Goal: Information Seeking & Learning: Understand process/instructions

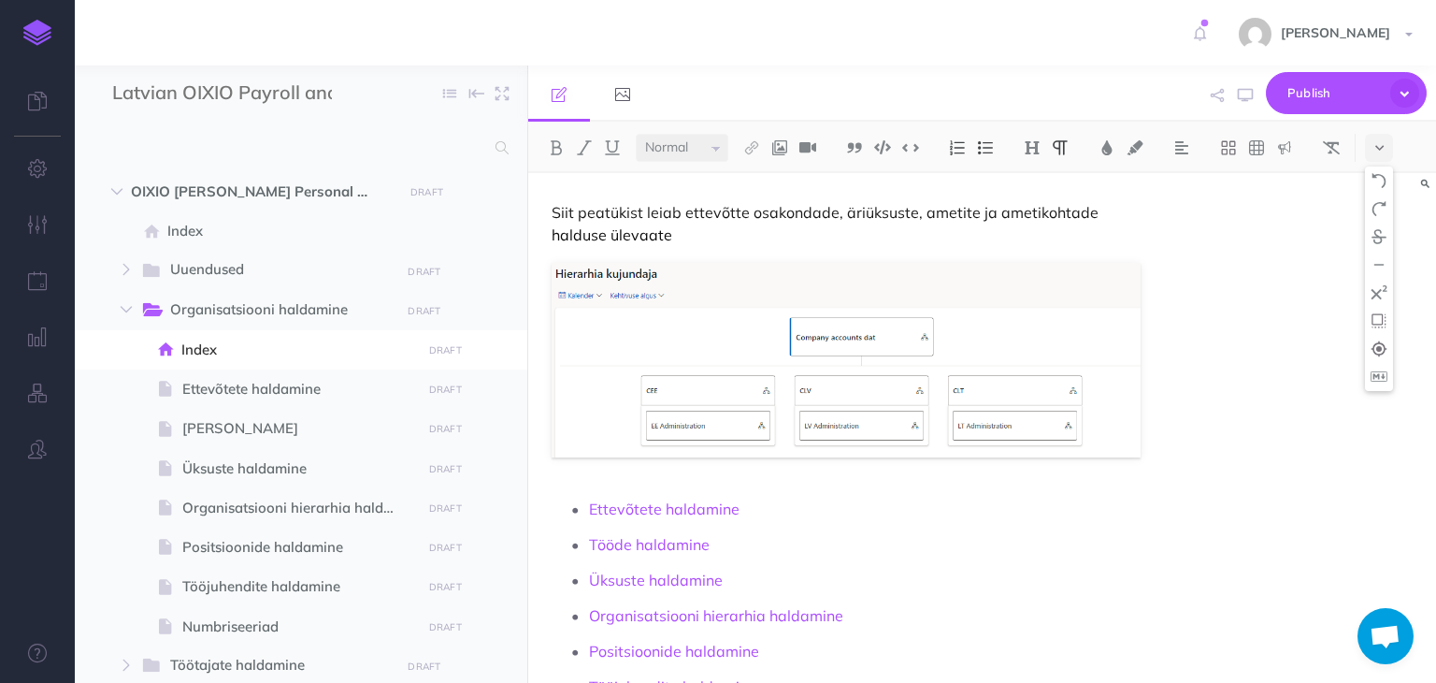
select select "null"
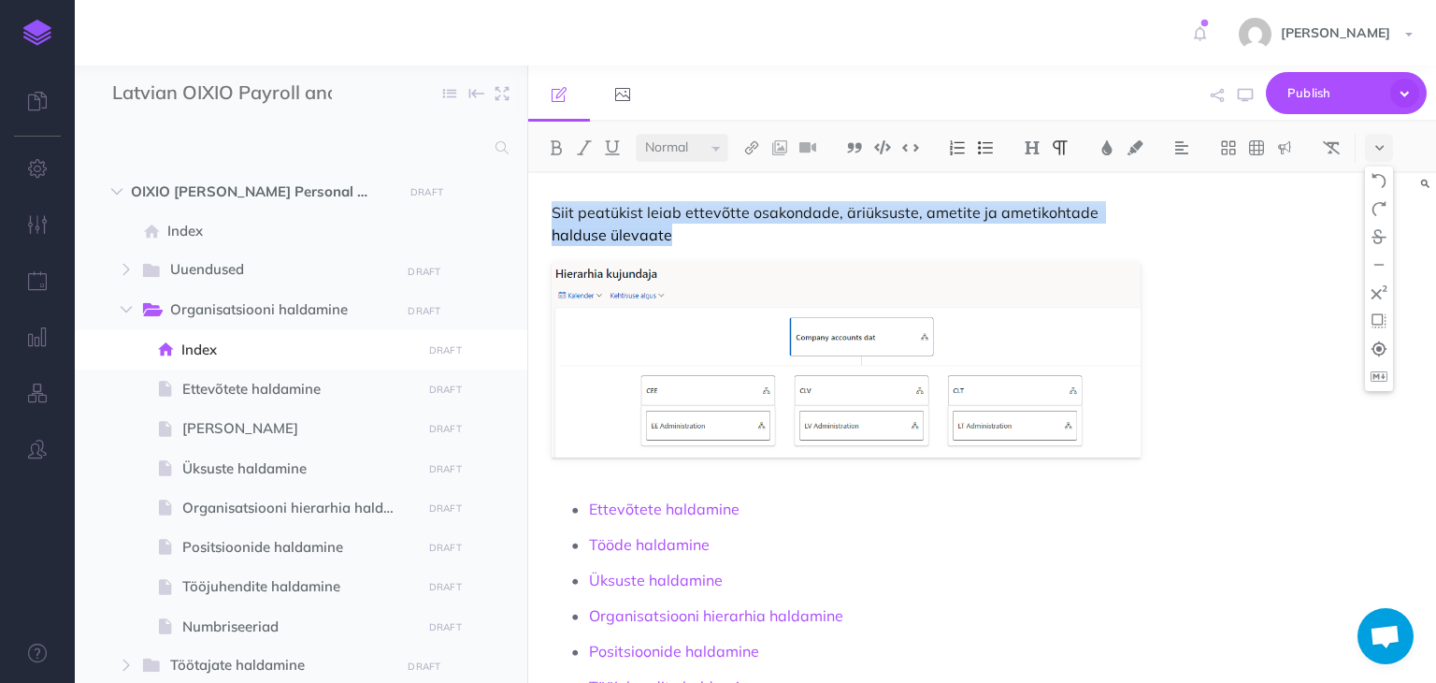
drag, startPoint x: 554, startPoint y: 206, endPoint x: 711, endPoint y: 231, distance: 159.1
click at [711, 231] on p "Siit peatükist leiab ettevõtte osakondade, äriüksuste, ametite ja ametikohtade …" at bounding box center [846, 223] width 588 height 45
copy p "Siit peatükist leiab ettevõtte osakondade, äriüksuste, ametite ja ametikohtade …"
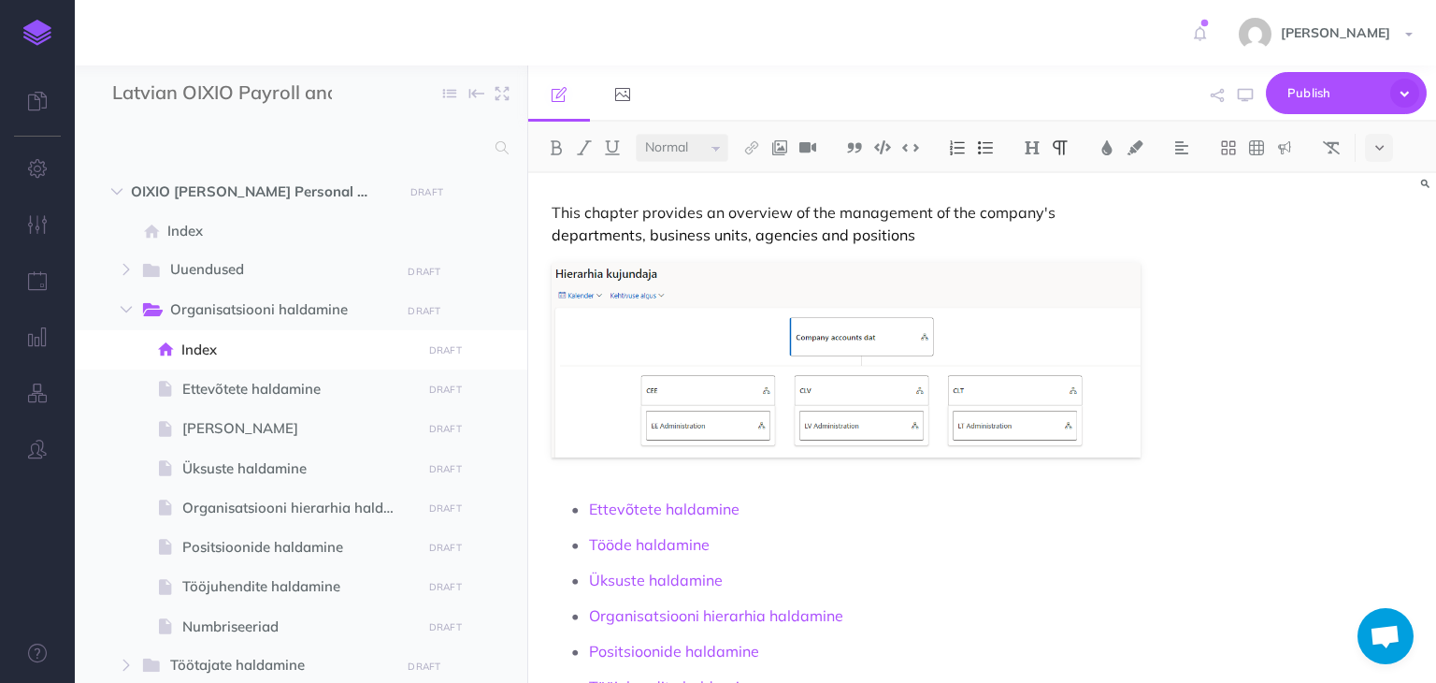
click at [1055, 213] on p "This chapter provides an overview of the management of the company's department…" at bounding box center [846, 223] width 588 height 45
drag, startPoint x: 756, startPoint y: 234, endPoint x: 812, endPoint y: 237, distance: 56.2
click at [812, 237] on p "This chapter provides an overview of the management of the company's structure,…" at bounding box center [846, 223] width 588 height 45
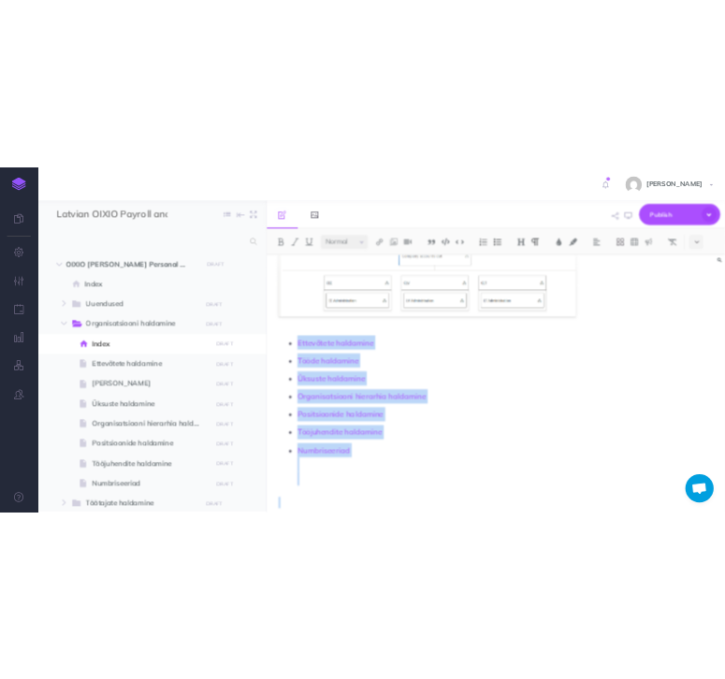
scroll to position [191, 0]
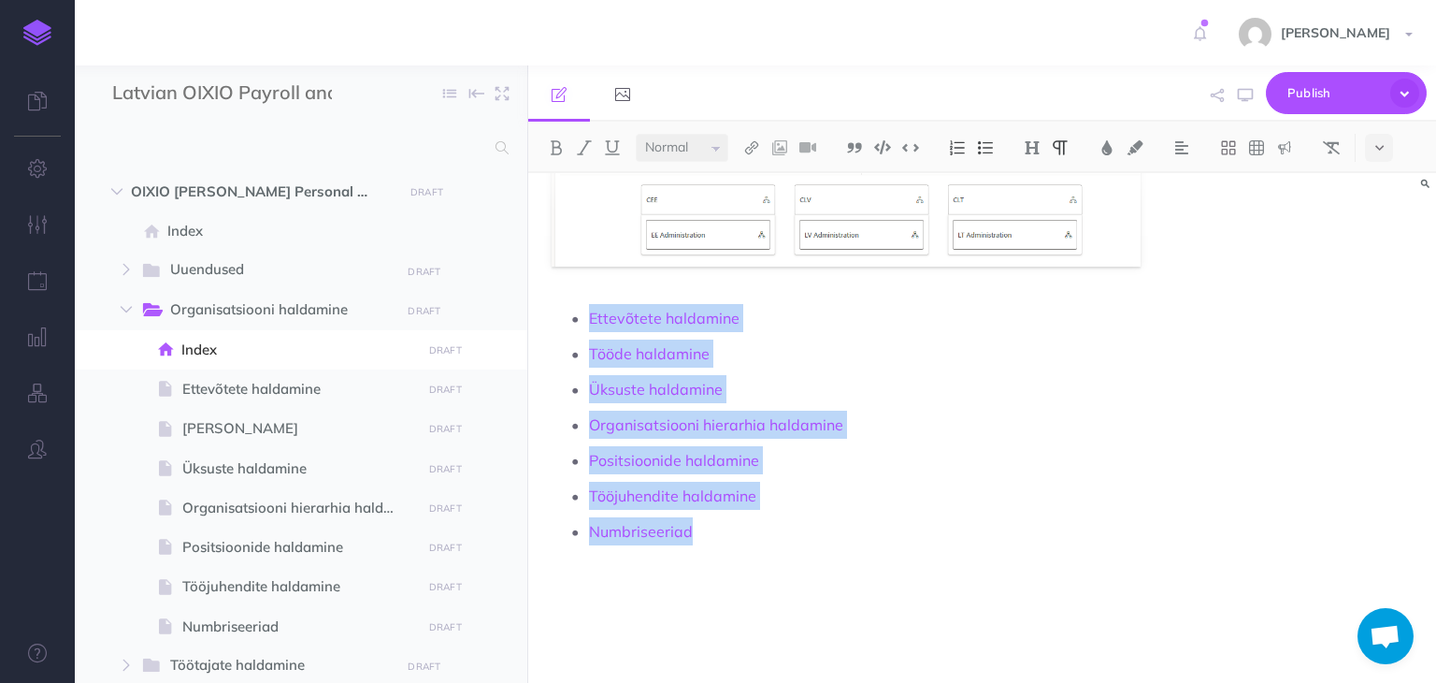
drag, startPoint x: 544, startPoint y: 503, endPoint x: 694, endPoint y: 534, distance: 152.8
click at [694, 534] on div "This chapter provides an overview of the management of the company's structure,…" at bounding box center [845, 332] width 635 height 701
copy ul "Ettevõtete haldamine Tööde haldamine Üksuste haldamine Organisatsiooni hierarhi…"
click at [749, 321] on p "Ettevõtete haldamine" at bounding box center [864, 318] width 551 height 28
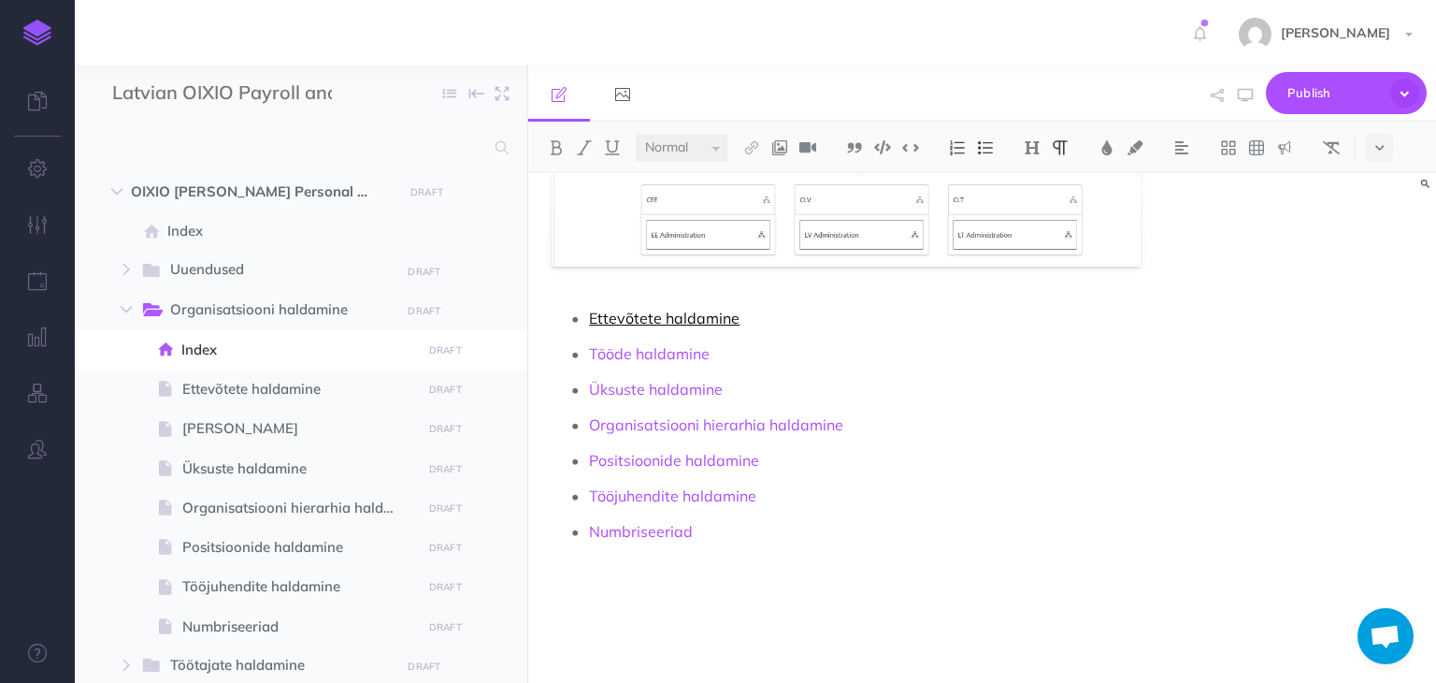
click at [591, 311] on link "Ettevõtete haldamine" at bounding box center [664, 318] width 151 height 19
click at [734, 354] on p "Tööde haldamine" at bounding box center [864, 353] width 551 height 28
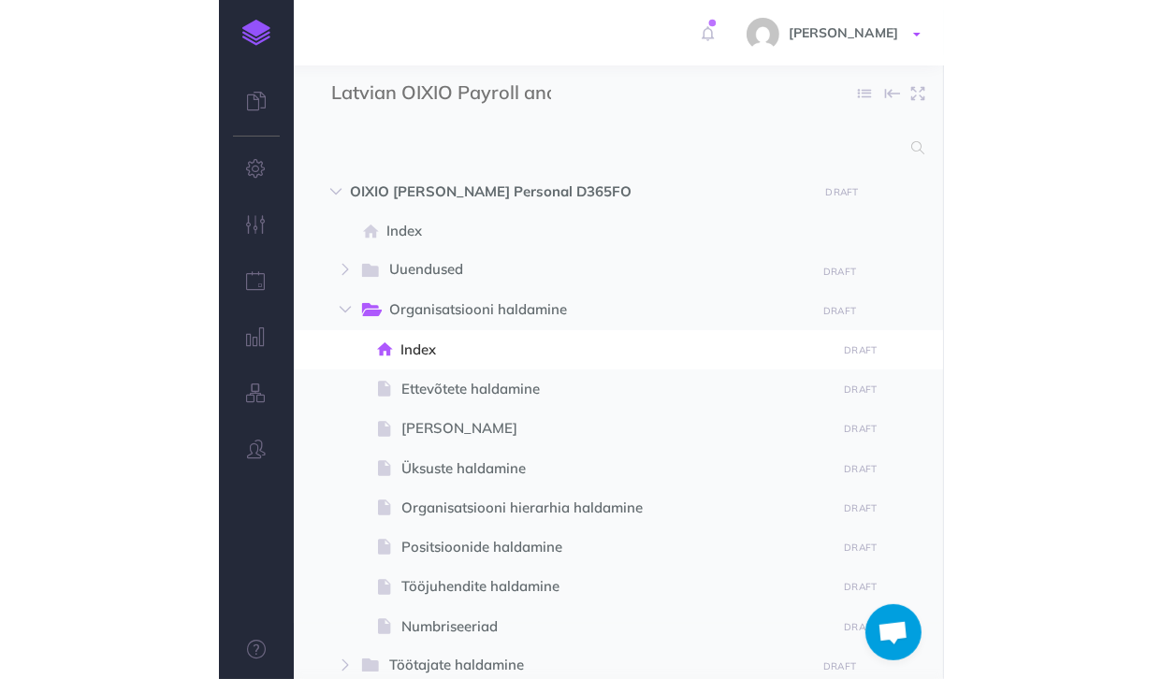
scroll to position [128, 0]
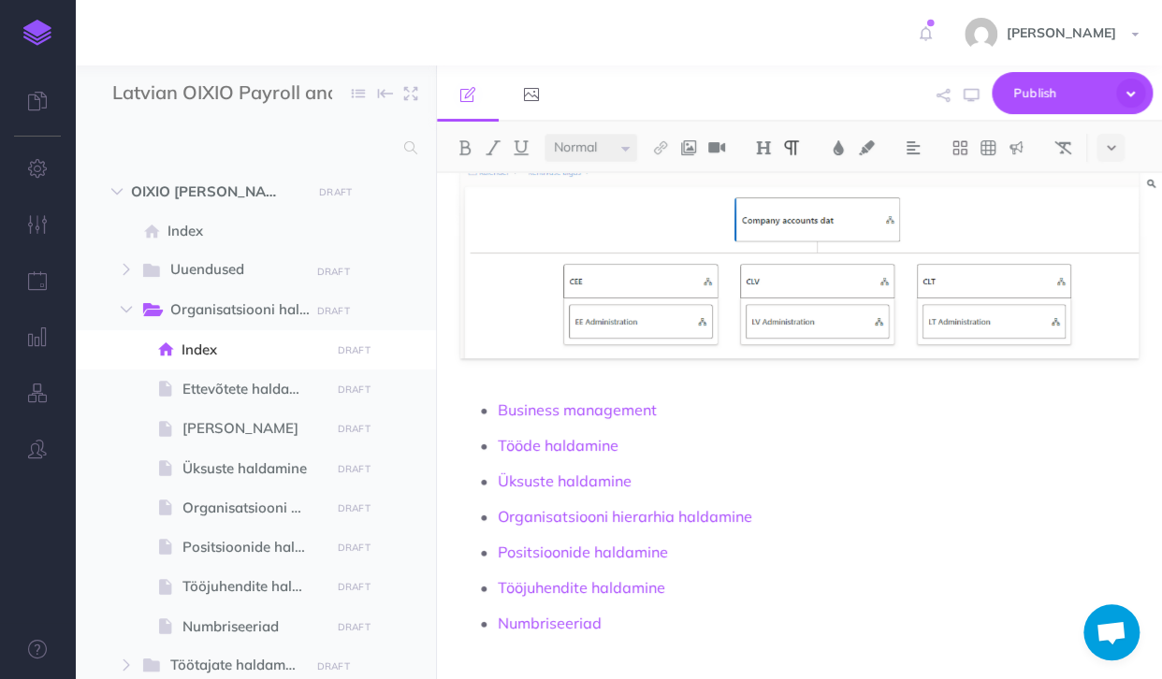
click at [782, 546] on p "Positsioonide haldamine" at bounding box center [818, 552] width 641 height 28
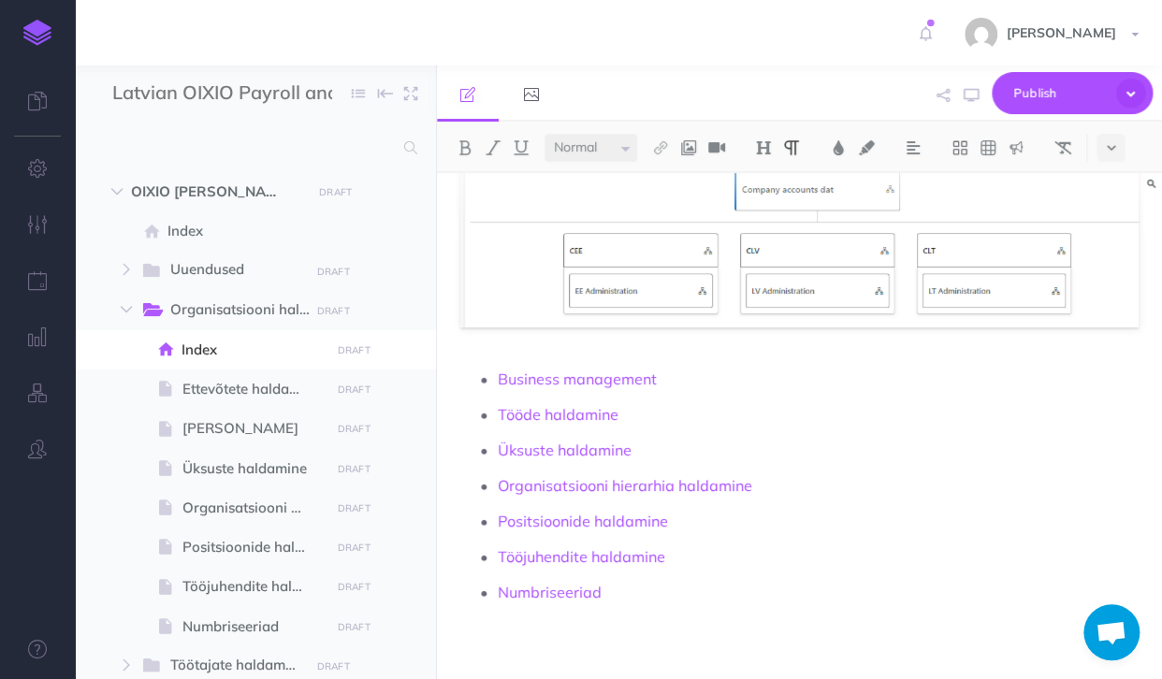
scroll to position [0, 0]
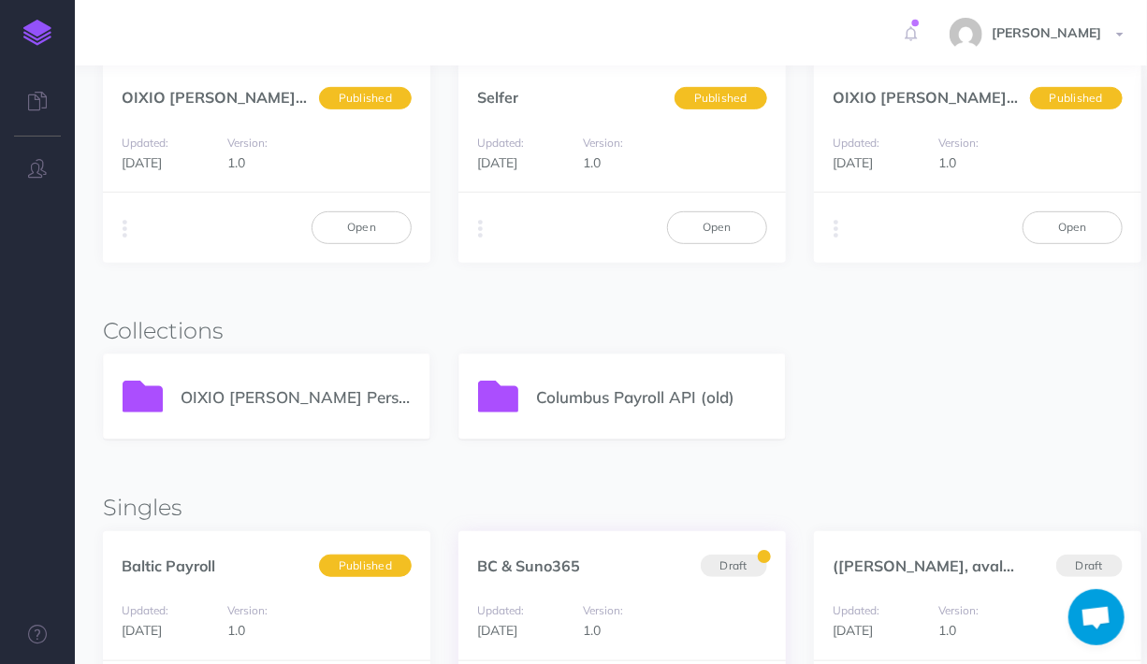
scroll to position [374, 0]
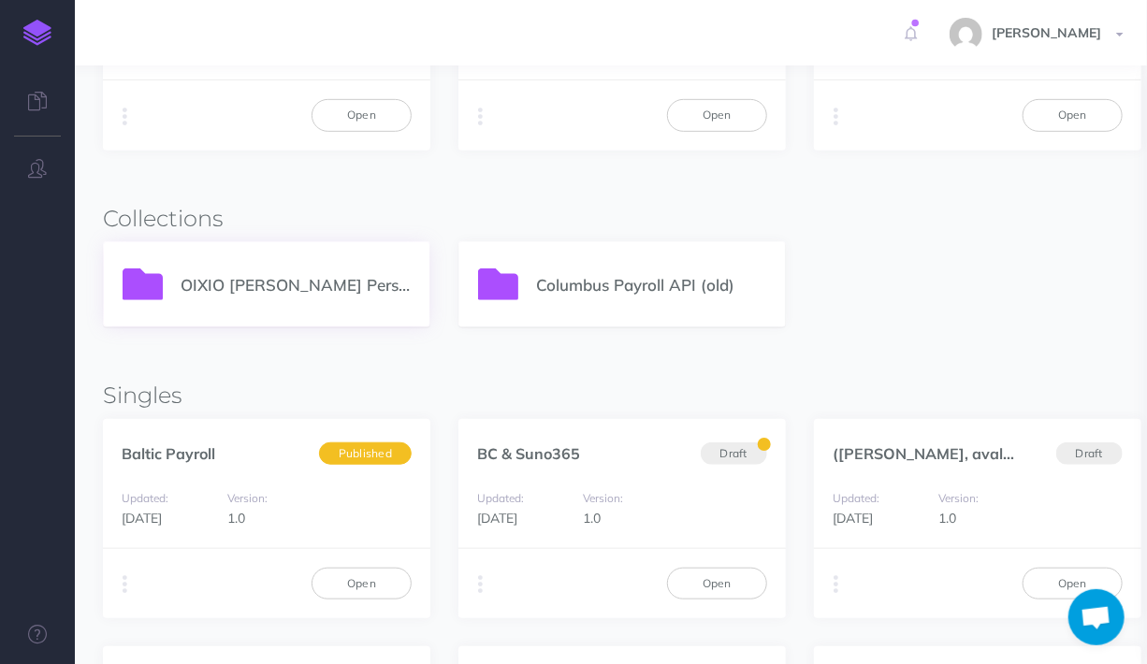
click at [215, 290] on p "OIXIO Palk ja Personal 365" at bounding box center [295, 284] width 230 height 25
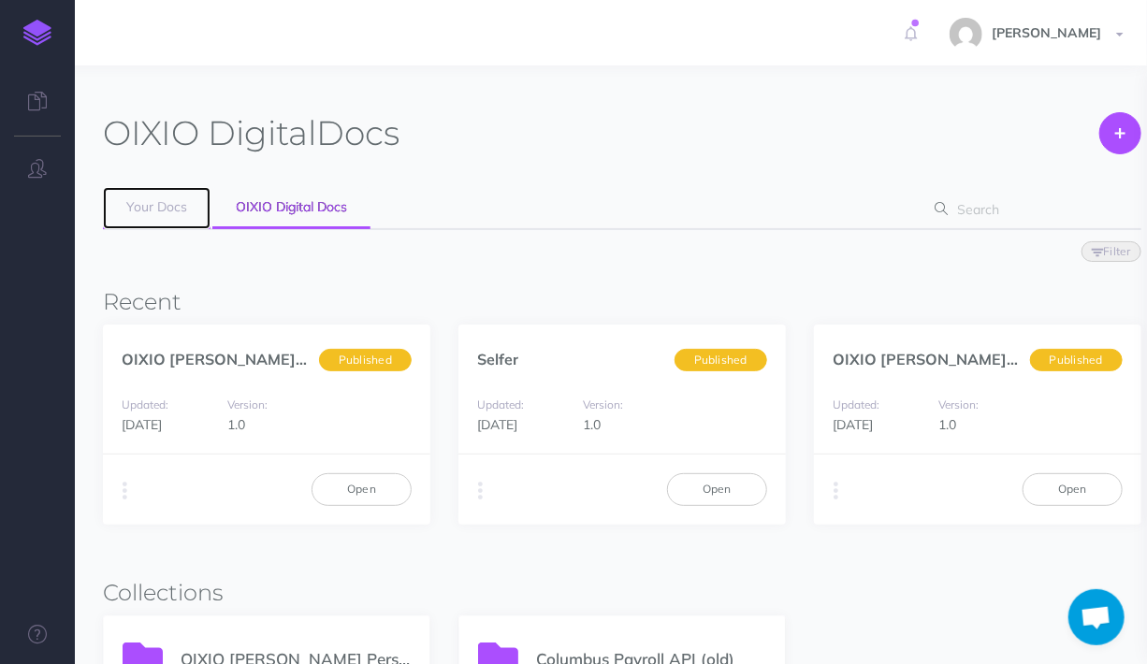
click at [138, 210] on span "Your Docs" at bounding box center [156, 206] width 61 height 17
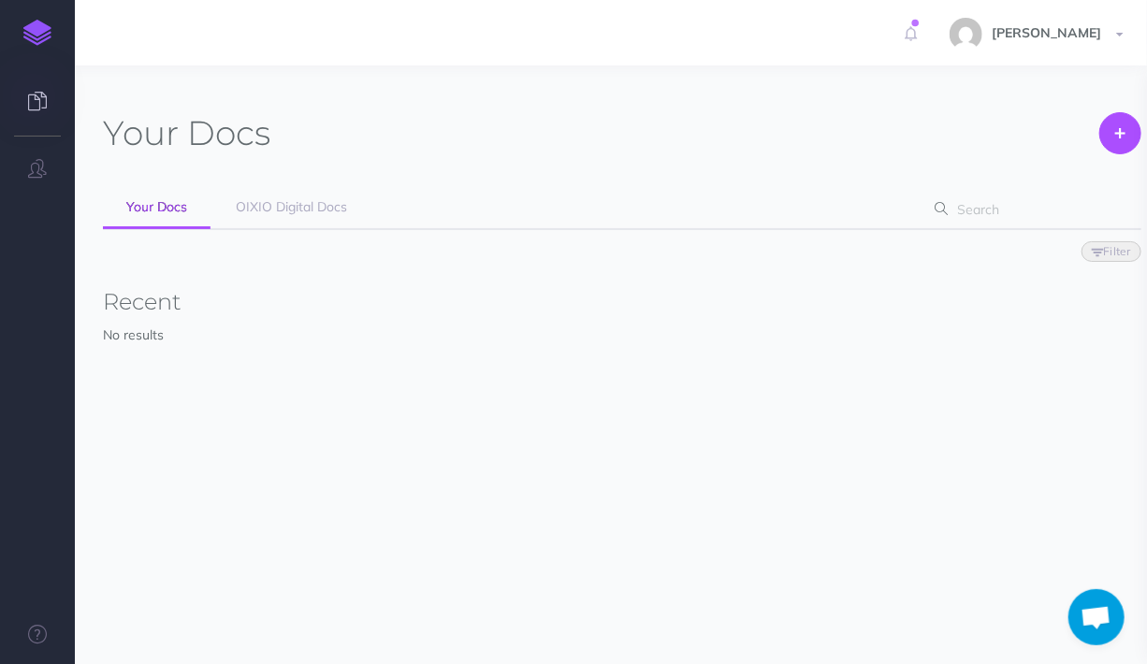
scroll to position [1281, 0]
click at [278, 211] on span "OIXIO Digital Docs" at bounding box center [291, 206] width 111 height 17
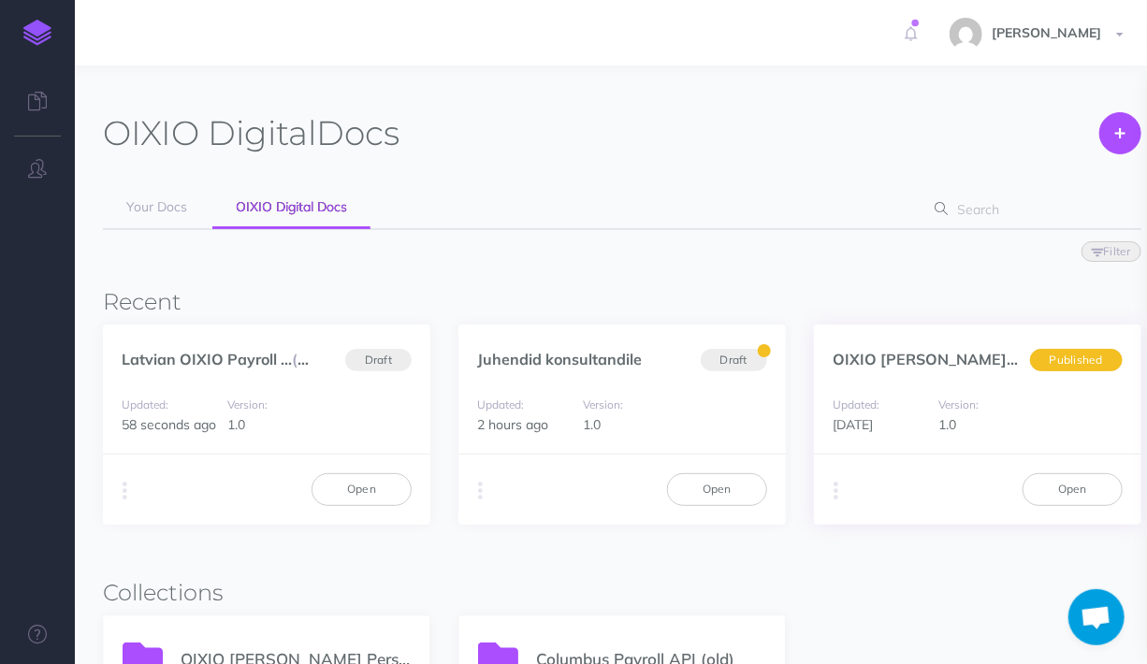
scroll to position [1281, 0]
click at [115, 487] on div "Duplicate Export PDF Beta Markdown Beta Advanced Archive Open" at bounding box center [266, 489] width 327 height 70
click at [125, 491] on icon "button" at bounding box center [125, 491] width 5 height 26
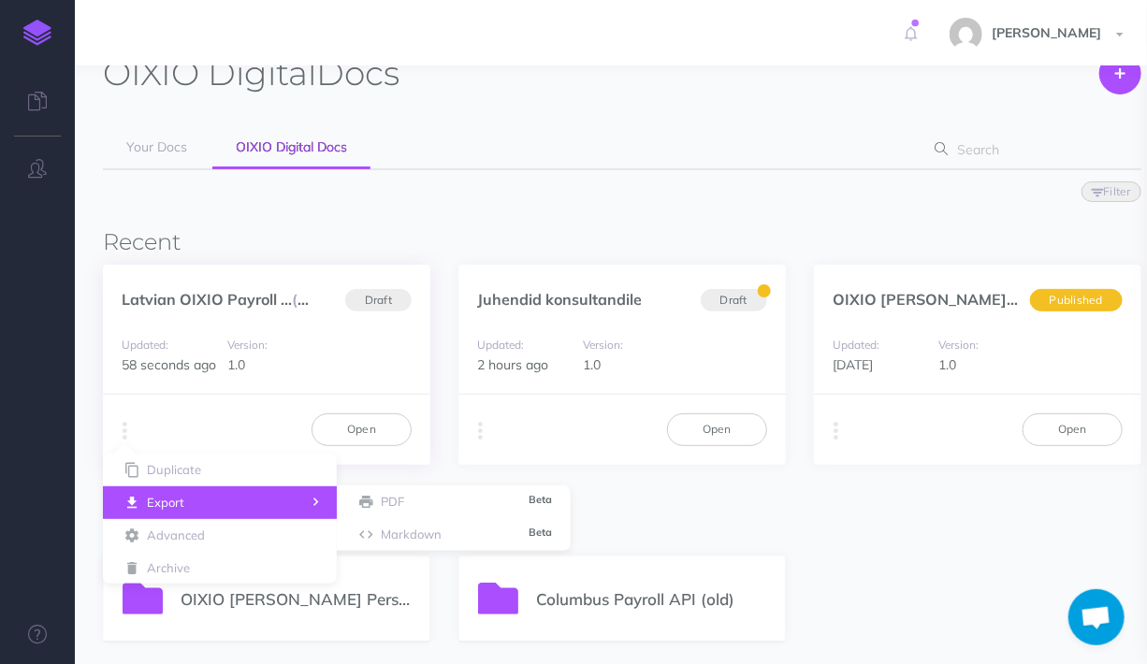
scroll to position [94, 0]
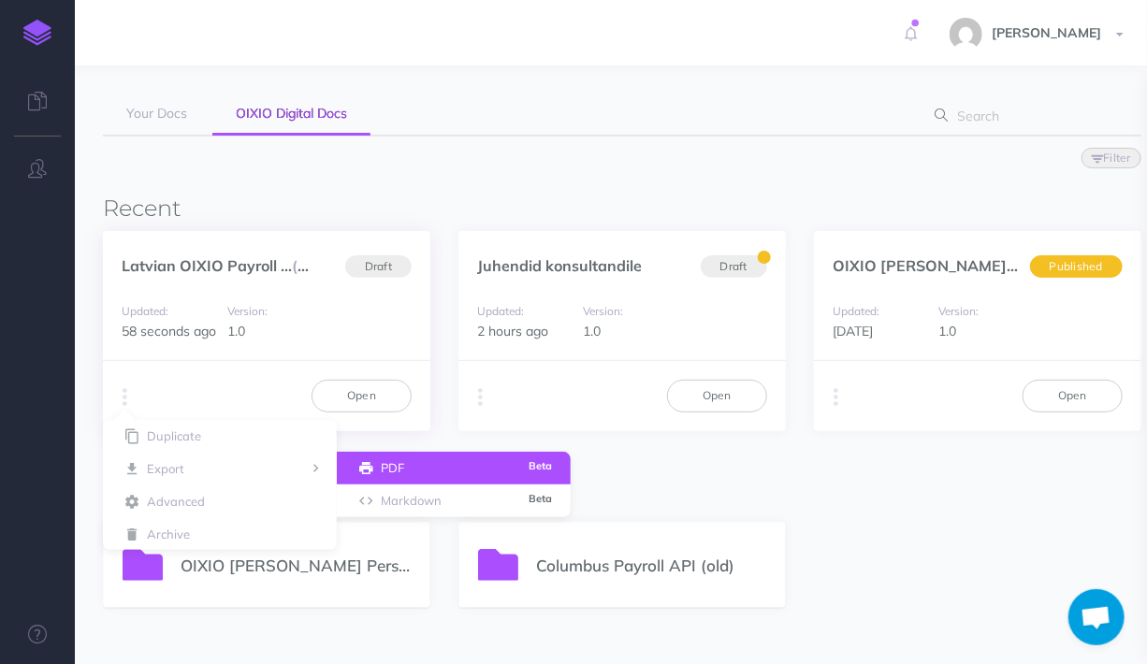
click at [406, 471] on button "PDF Beta" at bounding box center [454, 468] width 234 height 33
click at [542, 469] on small "Beta" at bounding box center [539, 465] width 23 height 13
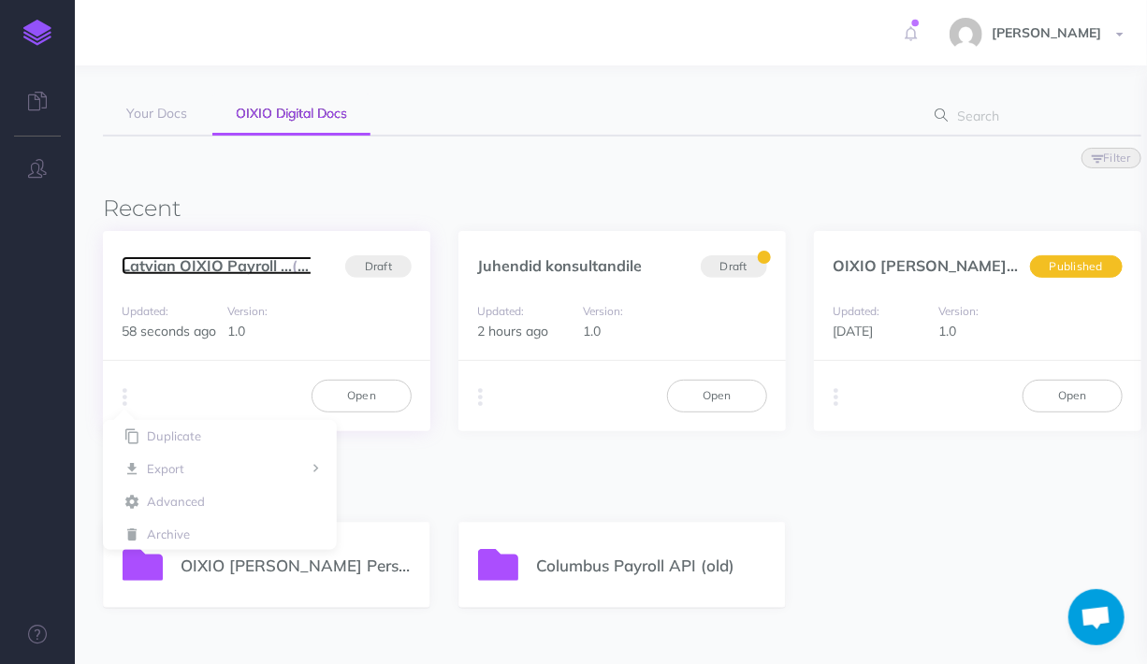
click at [245, 266] on link "Latvian OIXIO Payroll ... (et)" at bounding box center [220, 265] width 196 height 19
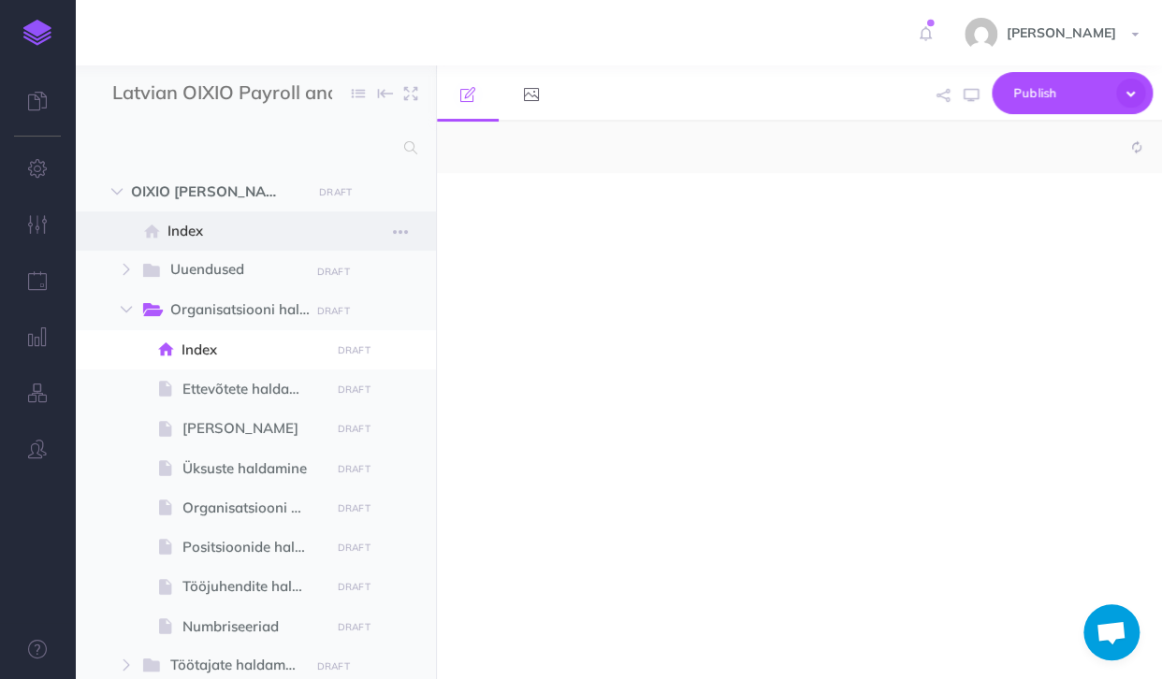
scroll to position [1281, 0]
select select "null"
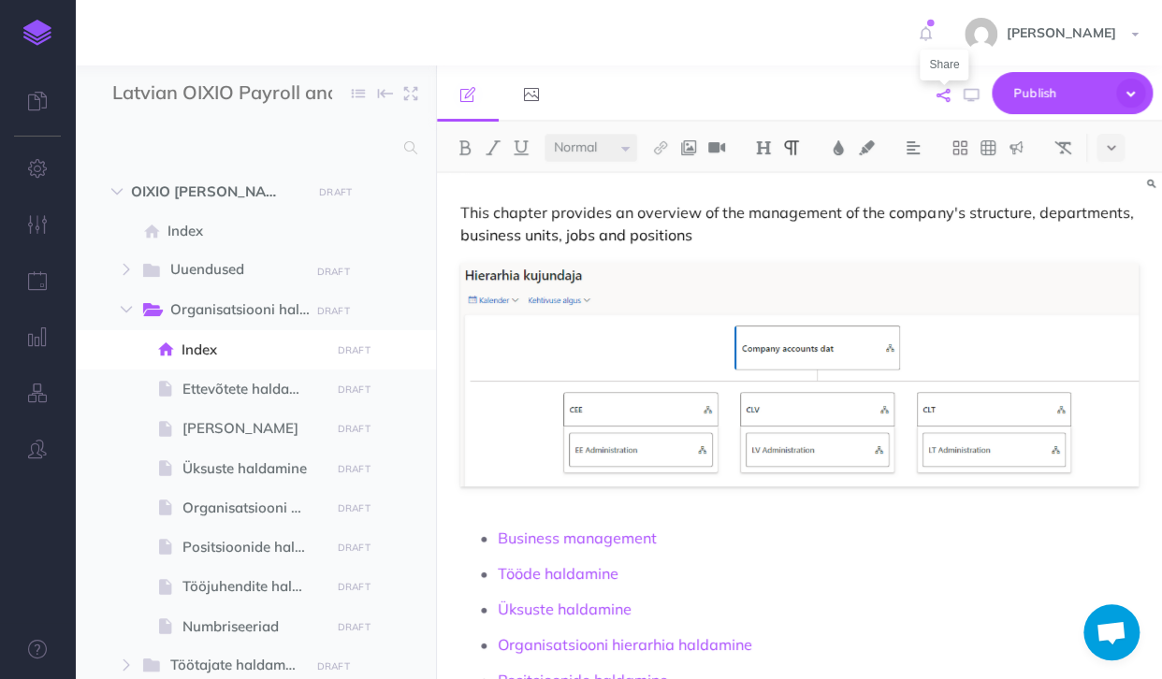
click at [946, 95] on icon "button" at bounding box center [942, 95] width 13 height 13
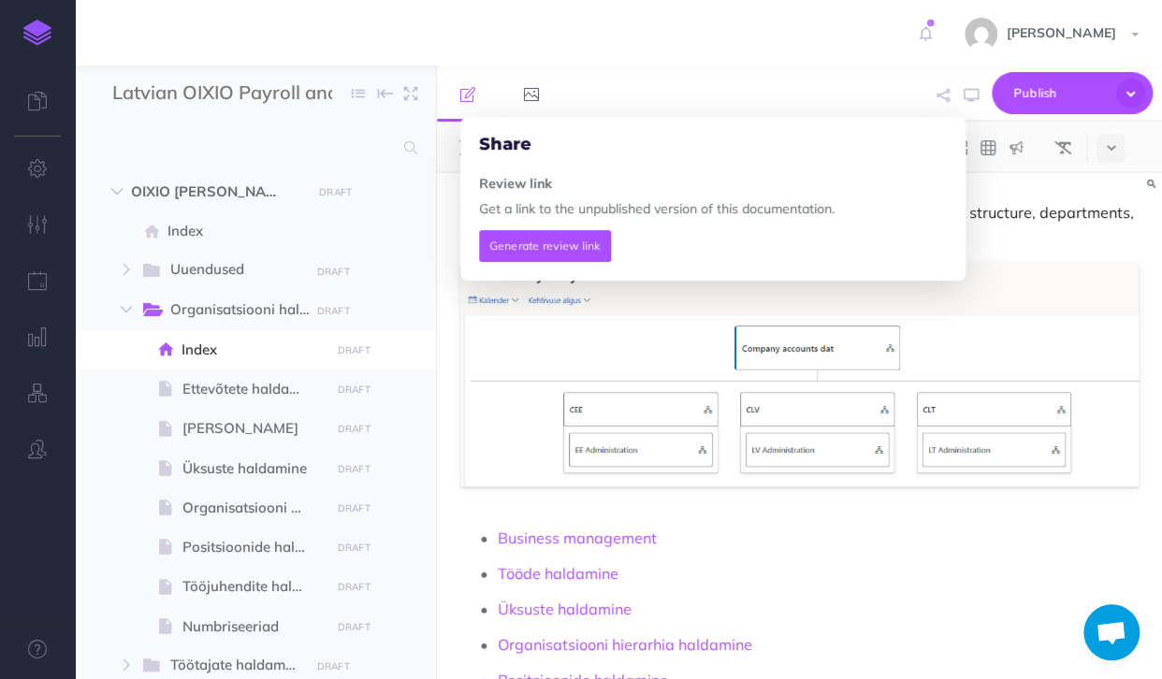
click at [705, 96] on div "Share Review link Get a link to the unpublished version of this documentation. …" at bounding box center [915, 93] width 473 height 57
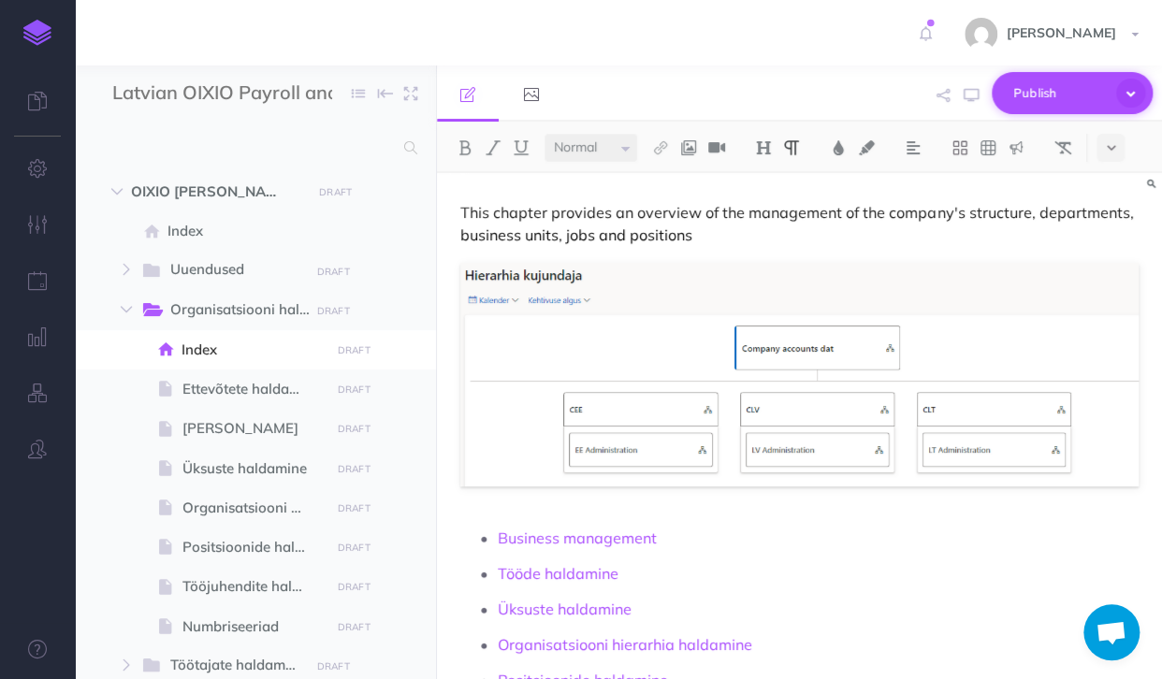
click at [1128, 90] on icon "button" at bounding box center [1130, 93] width 29 height 29
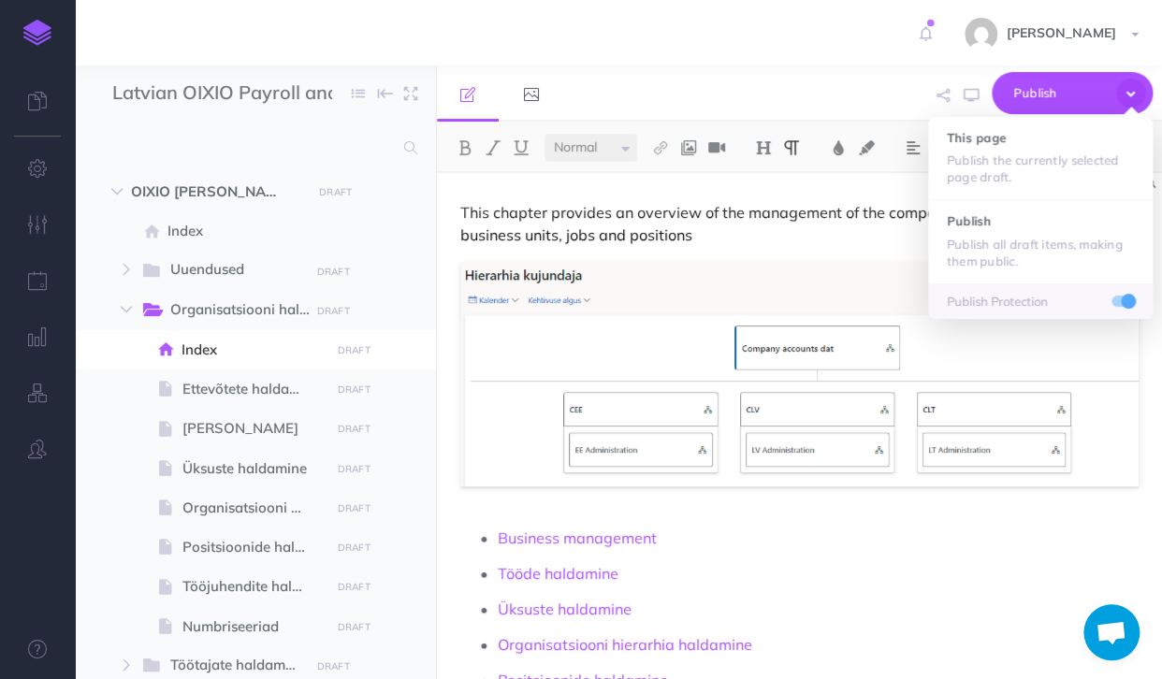
click at [685, 74] on div "Publish This page Publish the currently selected page draft. Publish Publish al…" at bounding box center [915, 93] width 473 height 57
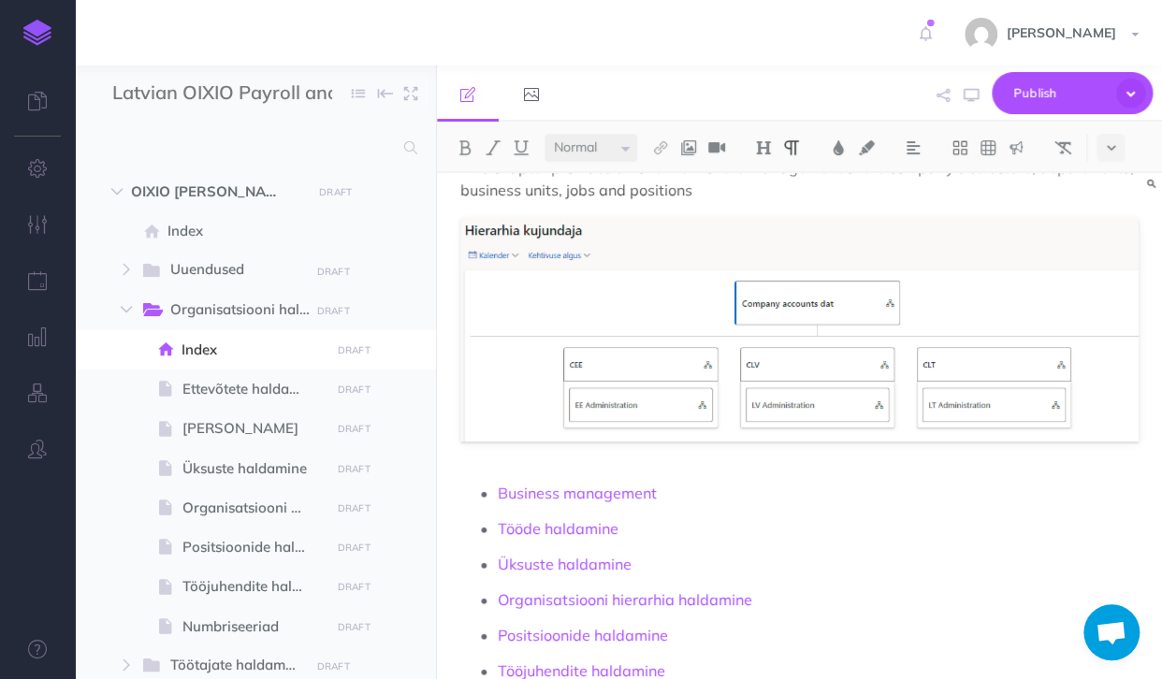
scroll to position [0, 0]
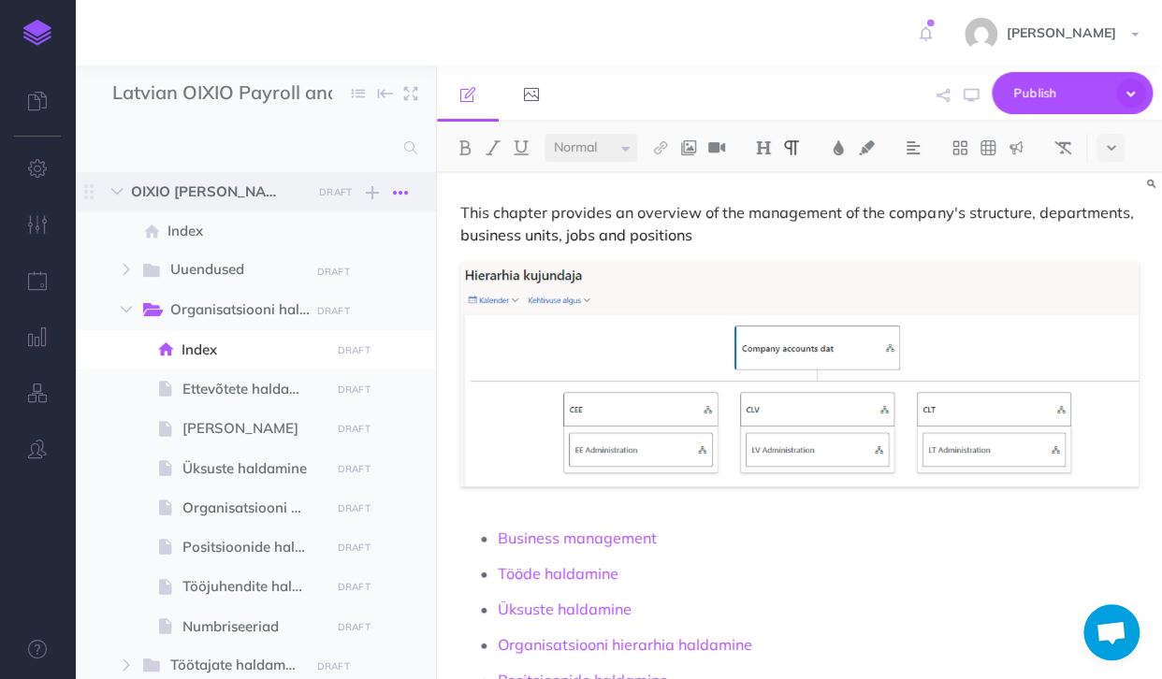
click at [410, 191] on button "button" at bounding box center [400, 192] width 34 height 22
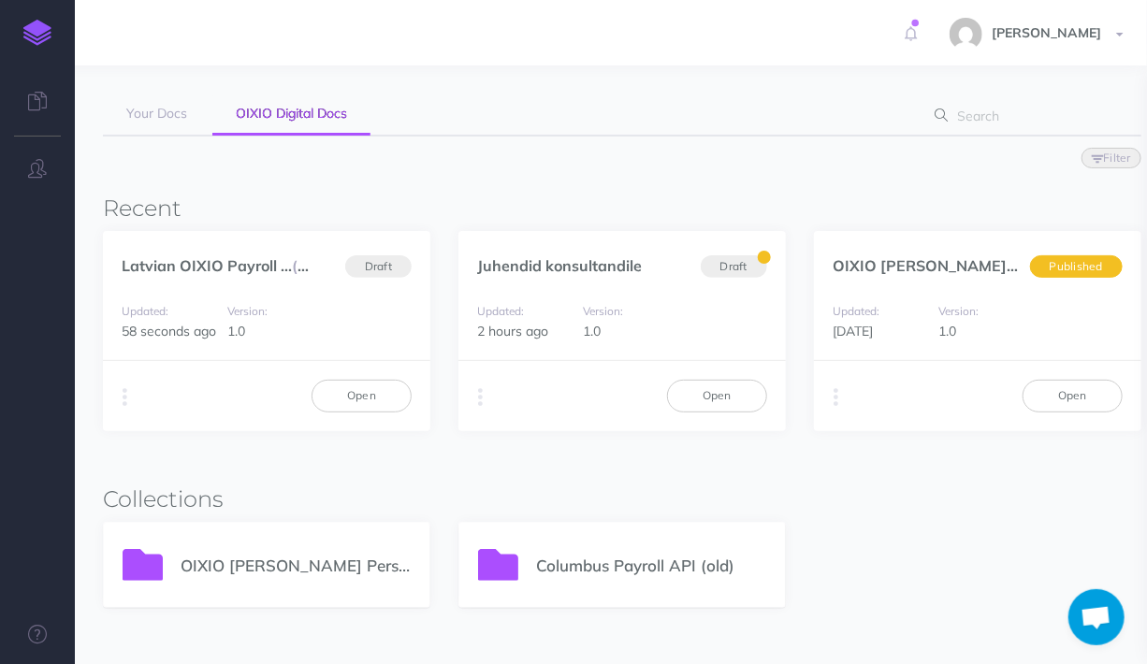
scroll to position [1281, 0]
click at [126, 397] on icon "button" at bounding box center [125, 397] width 5 height 26
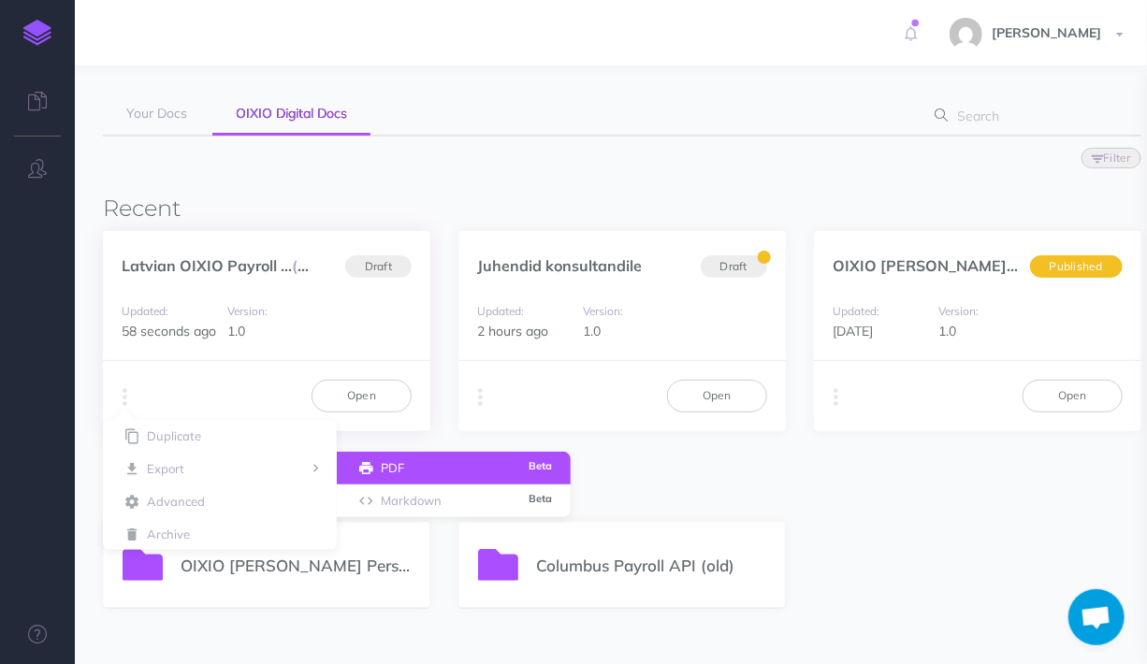
click at [384, 467] on button "PDF Beta" at bounding box center [454, 468] width 234 height 33
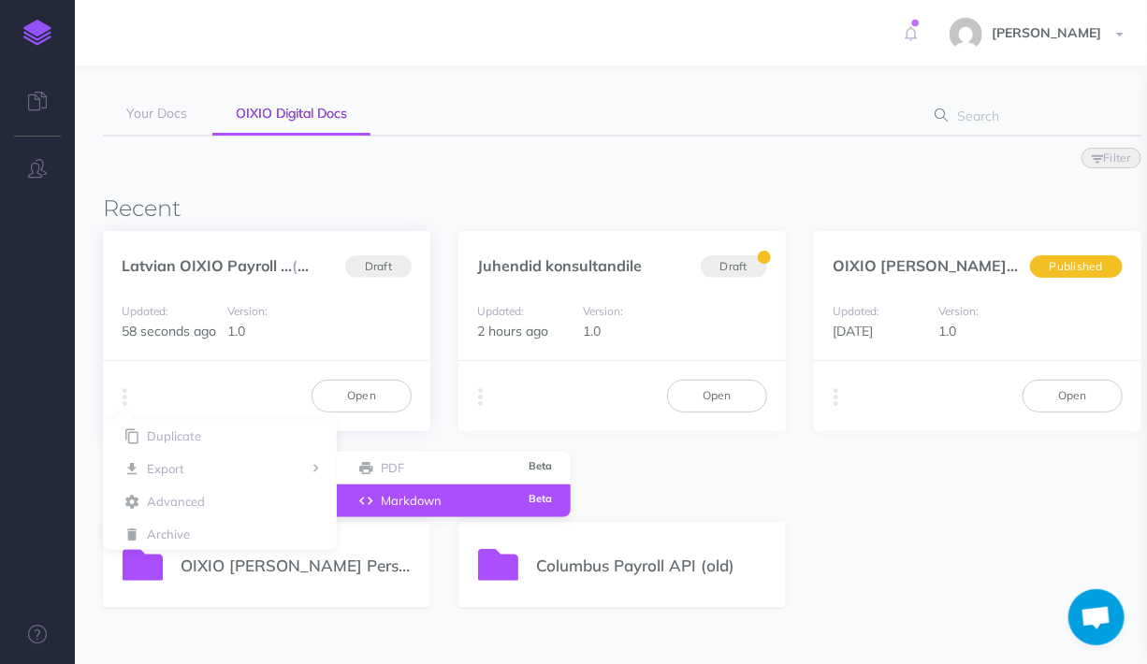
click at [378, 506] on button "Markdown Beta" at bounding box center [454, 500] width 234 height 33
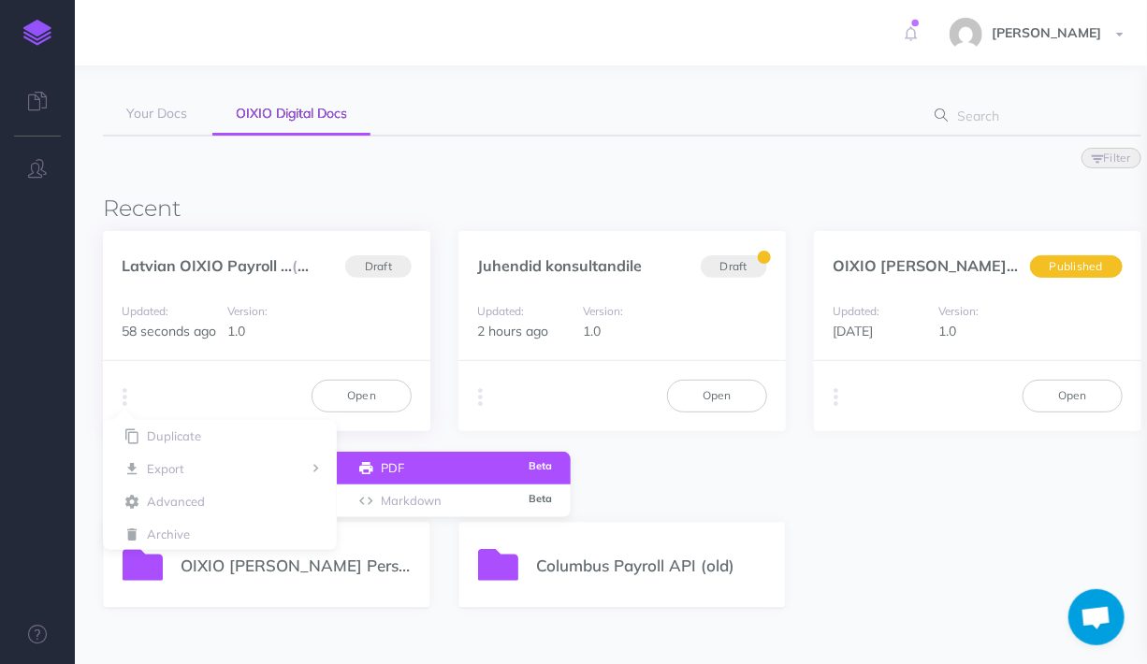
click at [381, 465] on button "PDF Beta" at bounding box center [454, 468] width 234 height 33
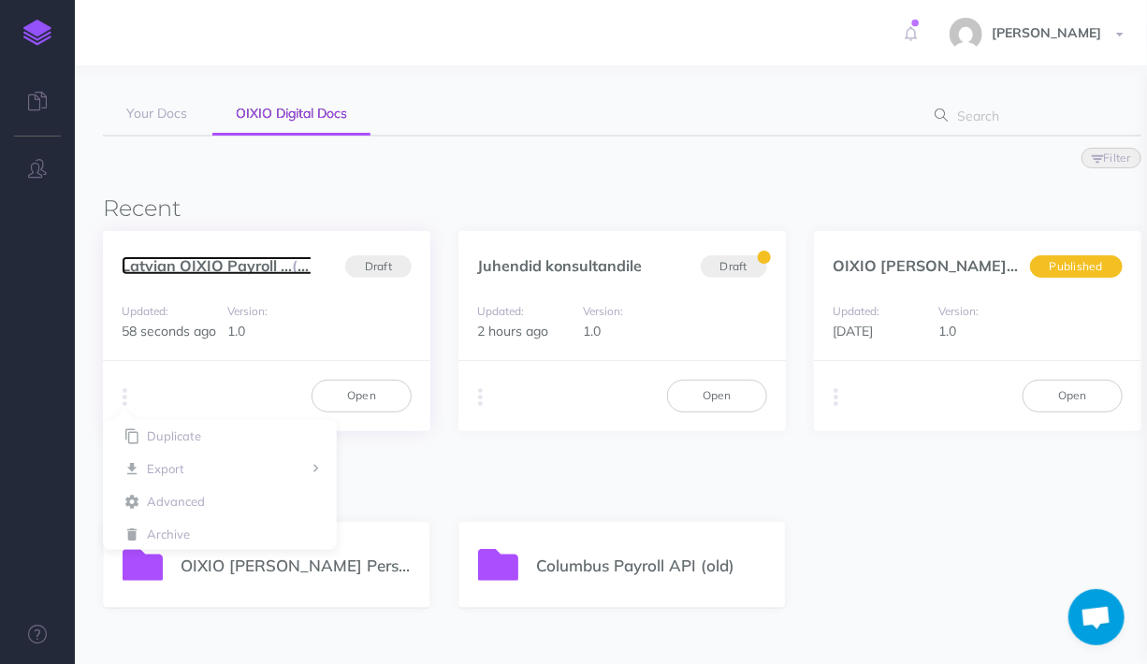
click at [212, 266] on link "Latvian OIXIO Payroll ... (et)" at bounding box center [220, 265] width 196 height 19
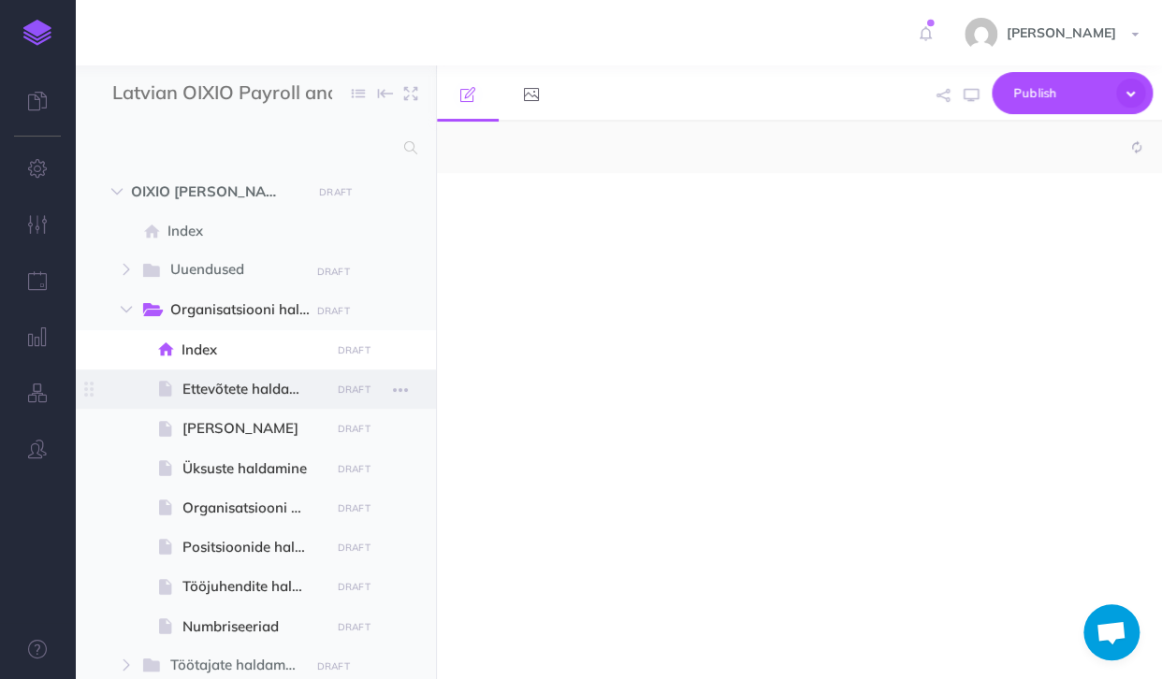
scroll to position [1281, 0]
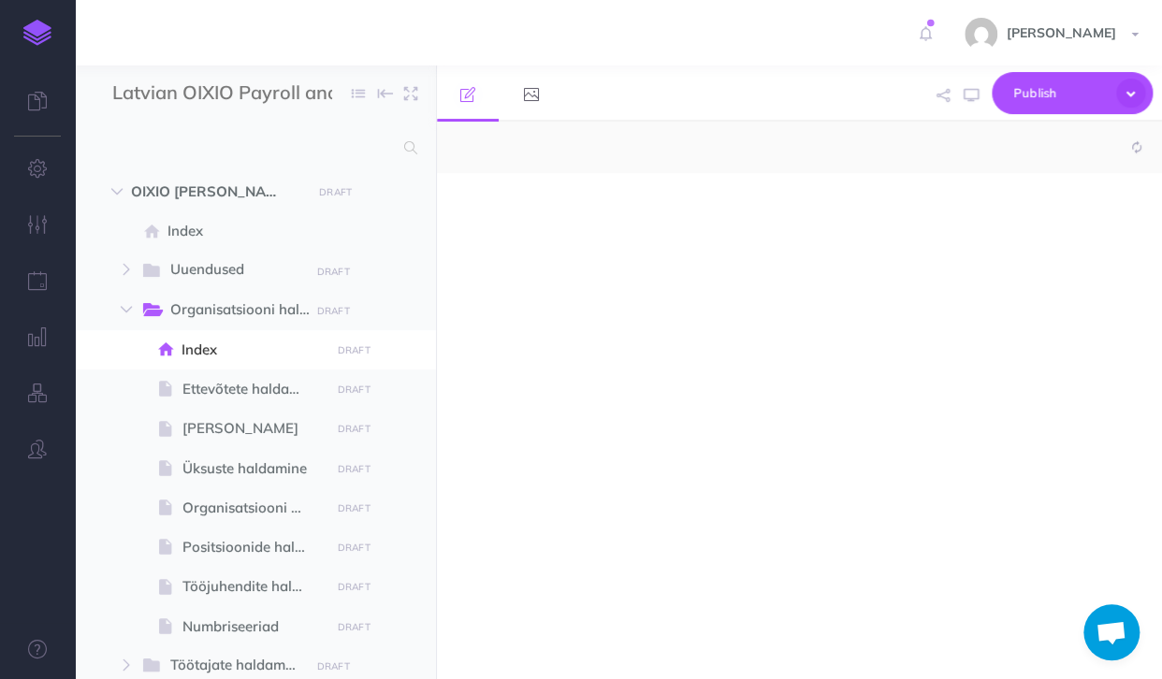
select select "null"
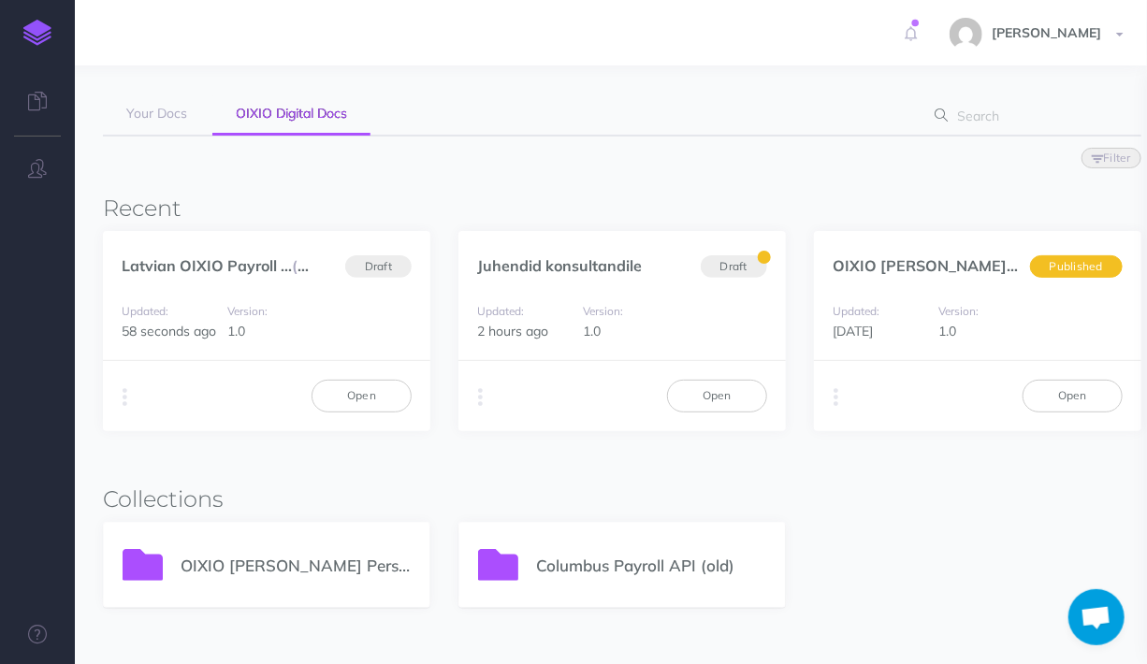
scroll to position [1281, 0]
click at [118, 400] on button "button" at bounding box center [125, 397] width 18 height 28
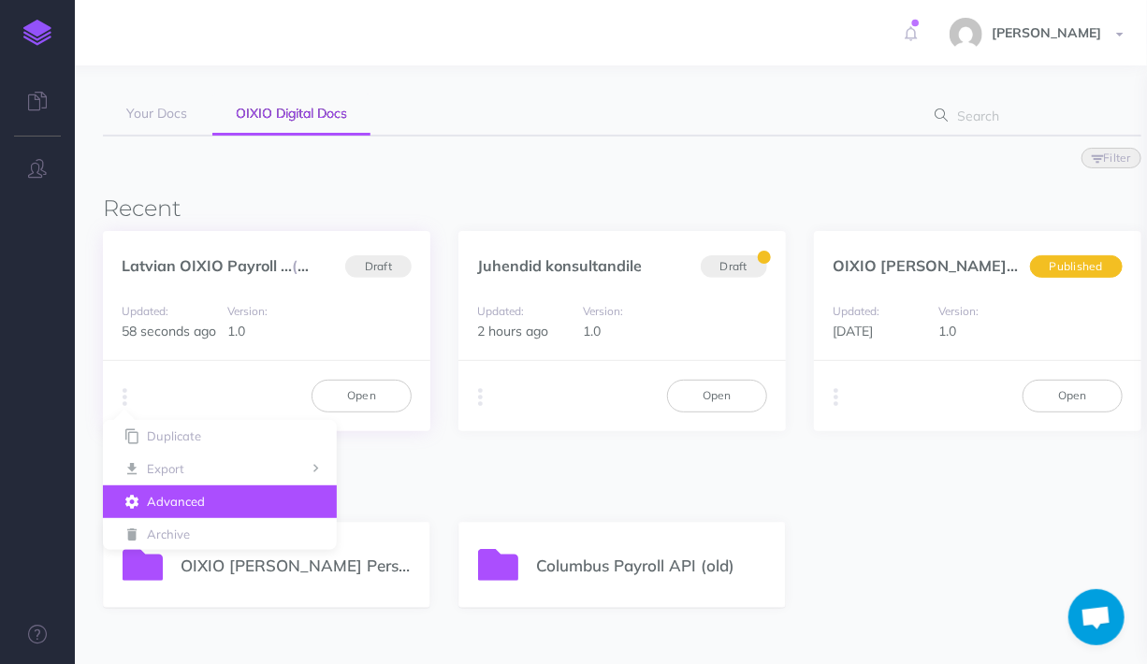
click at [174, 498] on button "Advanced" at bounding box center [220, 501] width 234 height 33
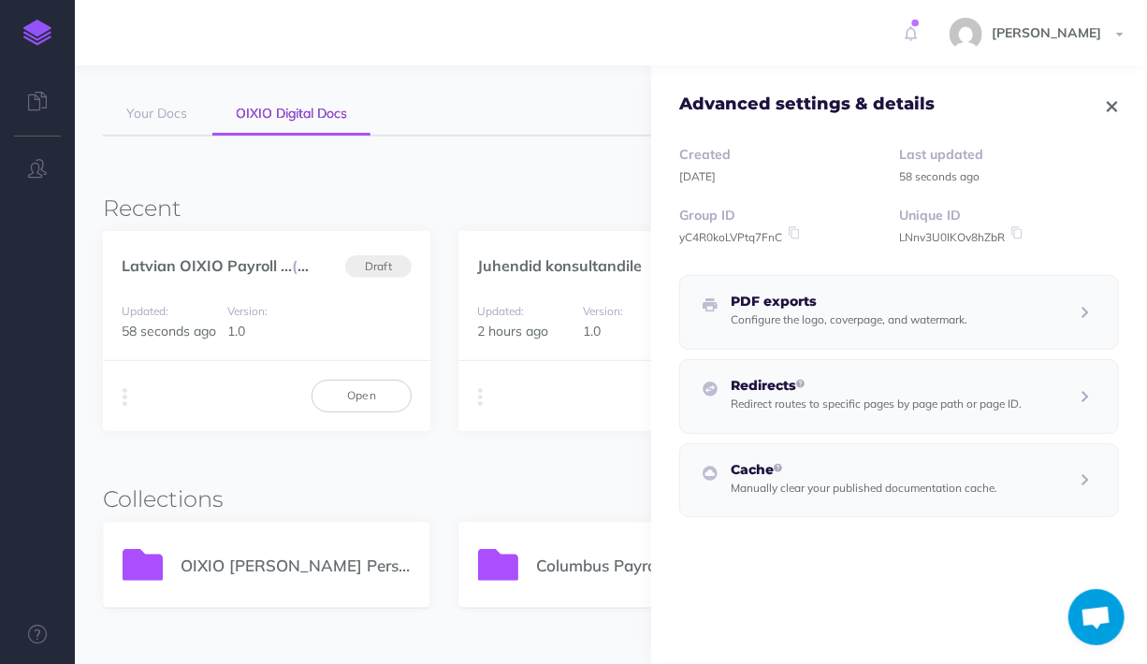
click at [894, 314] on small "Configure the logo, coverpage, and watermark." at bounding box center [848, 319] width 237 height 14
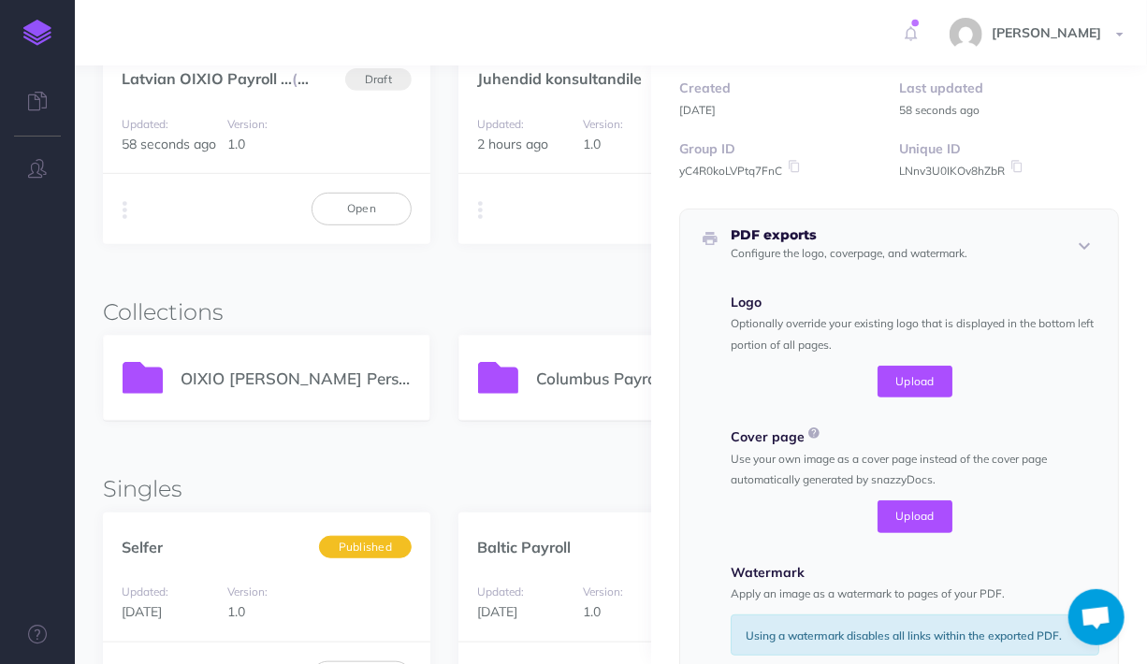
scroll to position [0, 0]
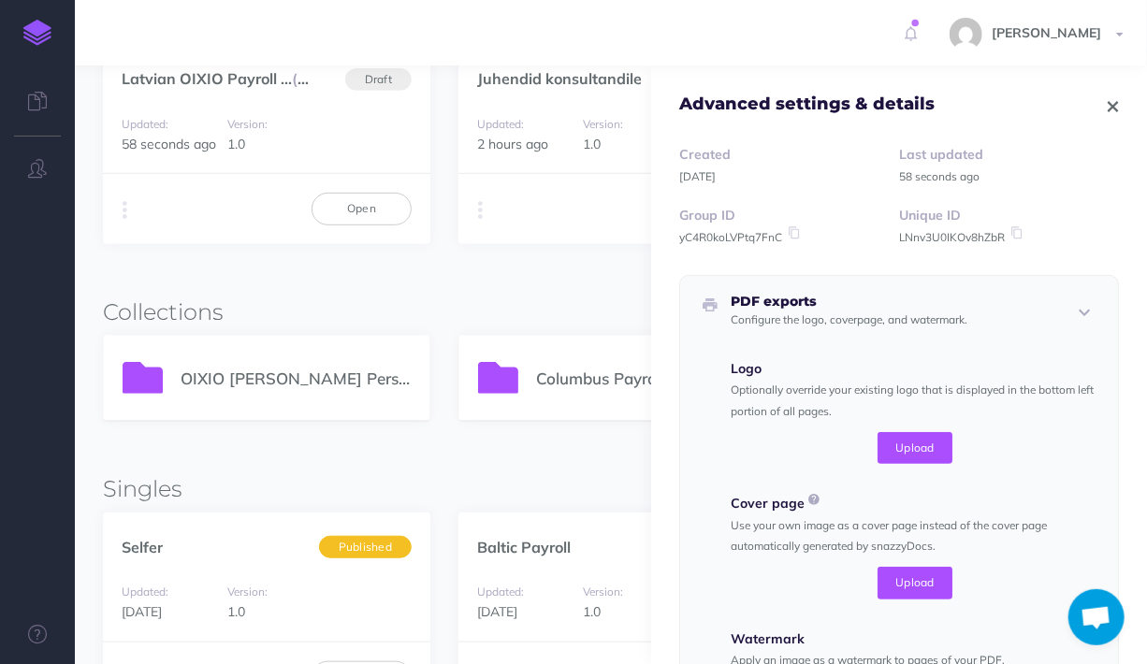
click at [1107, 106] on icon "button" at bounding box center [1112, 106] width 10 height 13
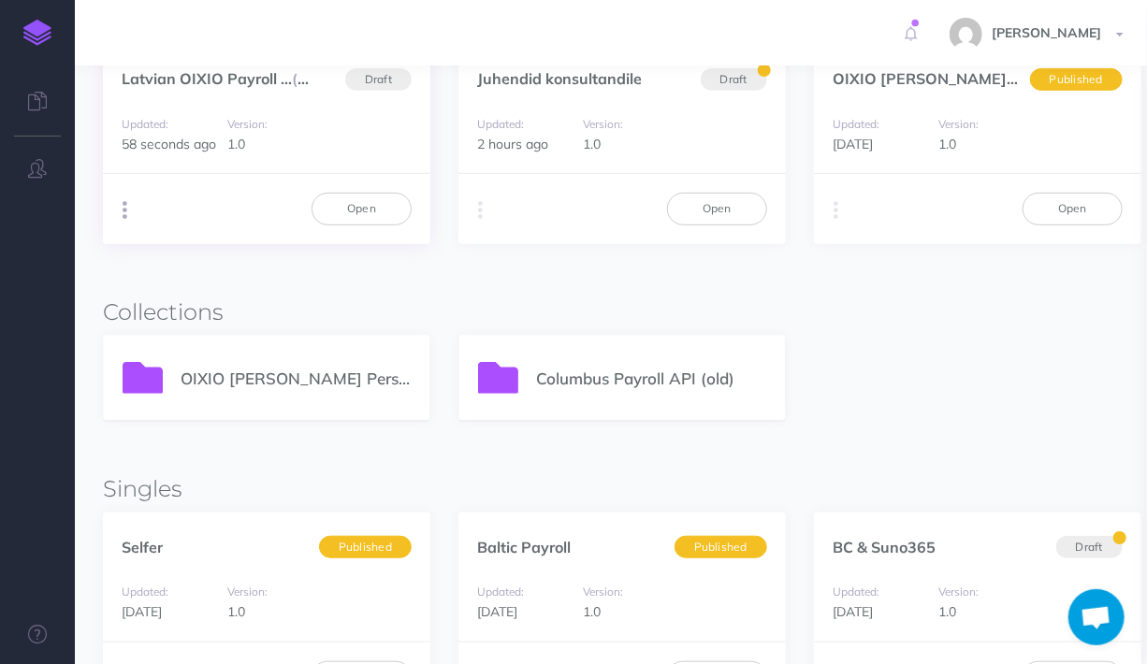
click at [124, 214] on icon "button" at bounding box center [125, 210] width 5 height 26
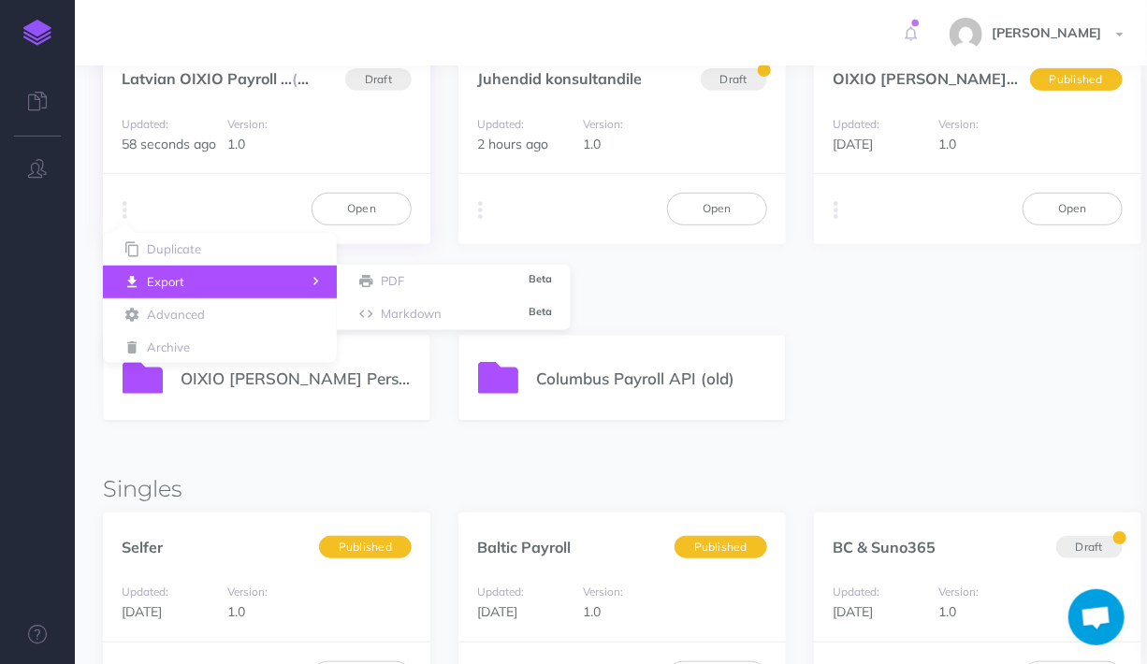
click at [183, 279] on button "Export" at bounding box center [220, 282] width 234 height 33
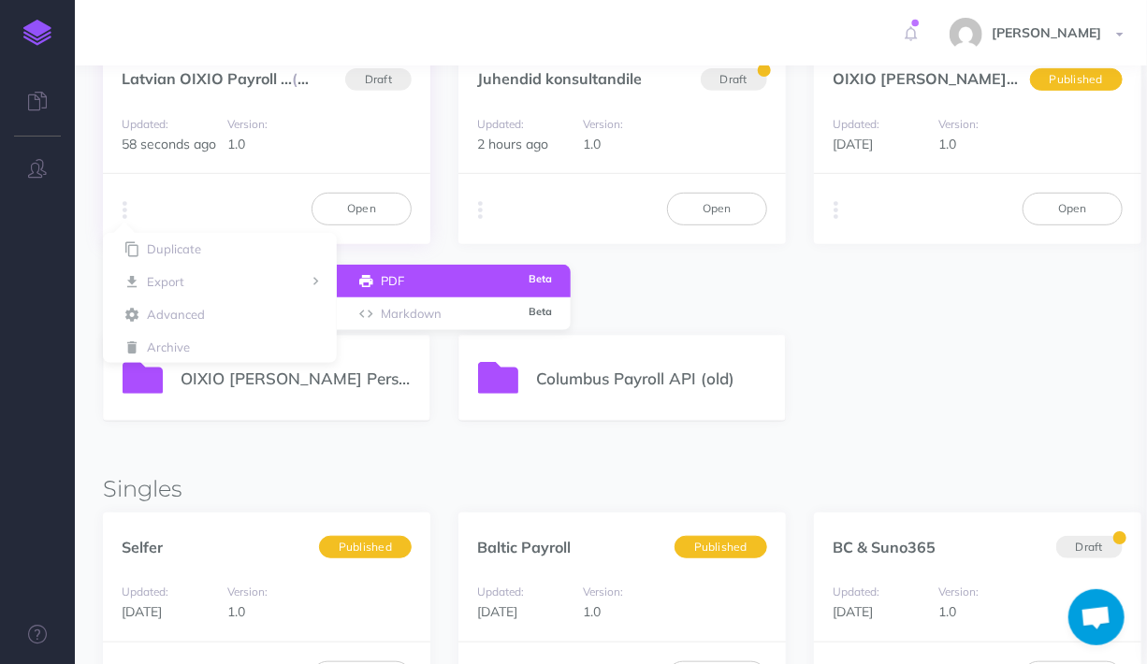
click at [431, 278] on button "PDF Beta" at bounding box center [454, 281] width 234 height 33
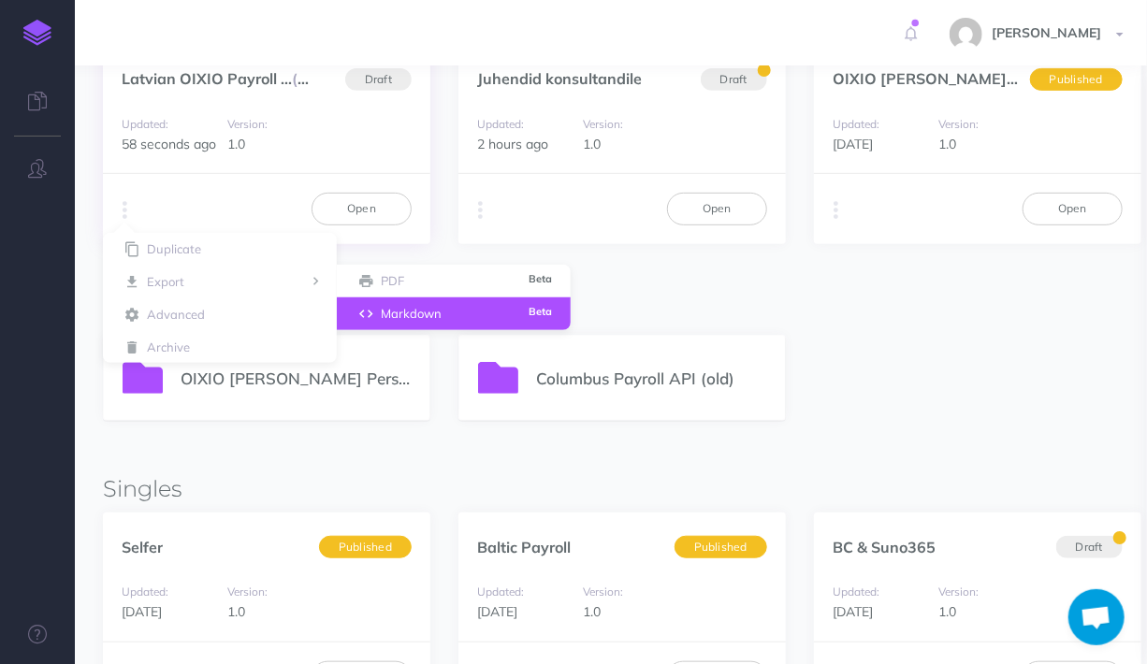
click at [408, 313] on button "Markdown Beta" at bounding box center [454, 313] width 234 height 33
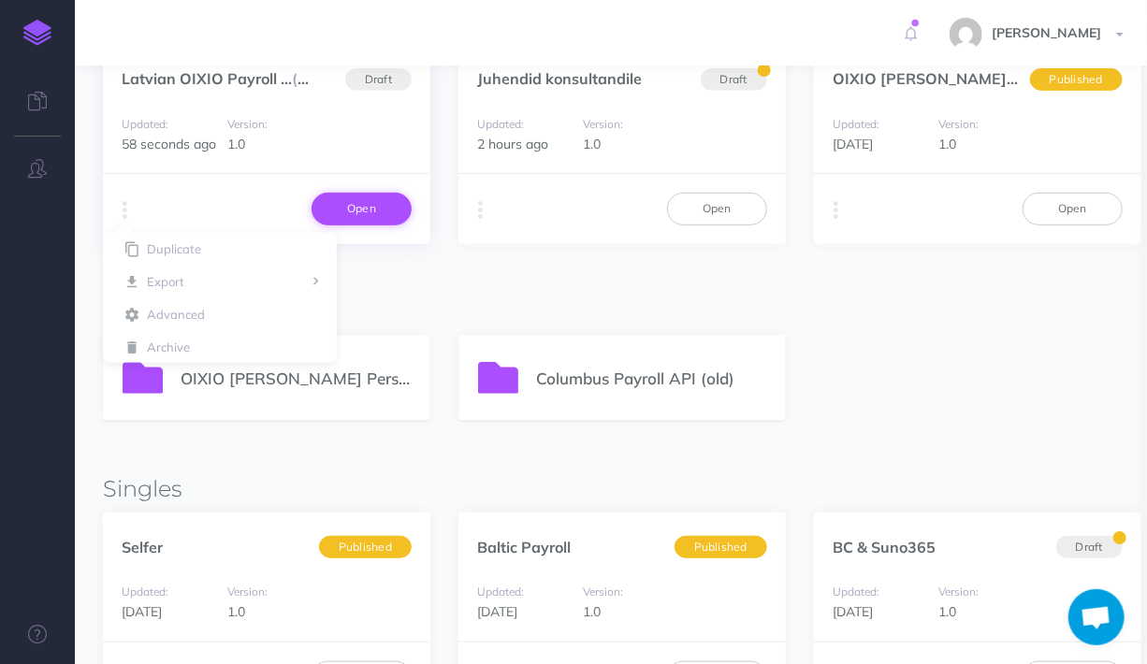
click at [354, 208] on link "Open" at bounding box center [361, 209] width 100 height 32
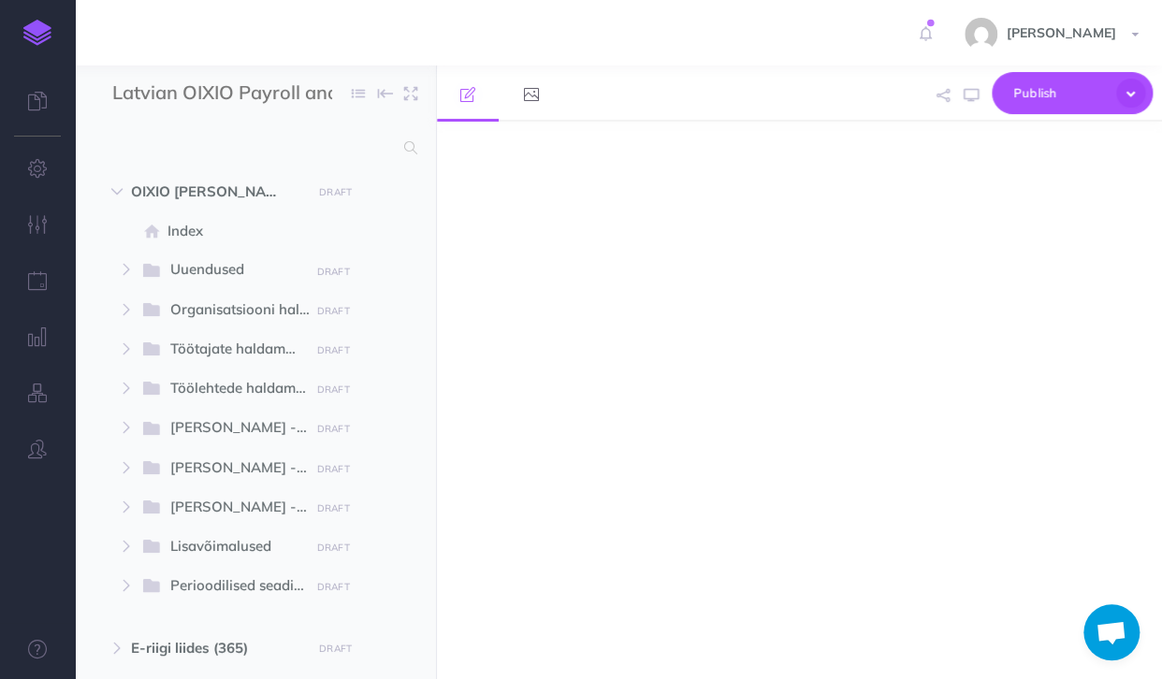
scroll to position [1281, 0]
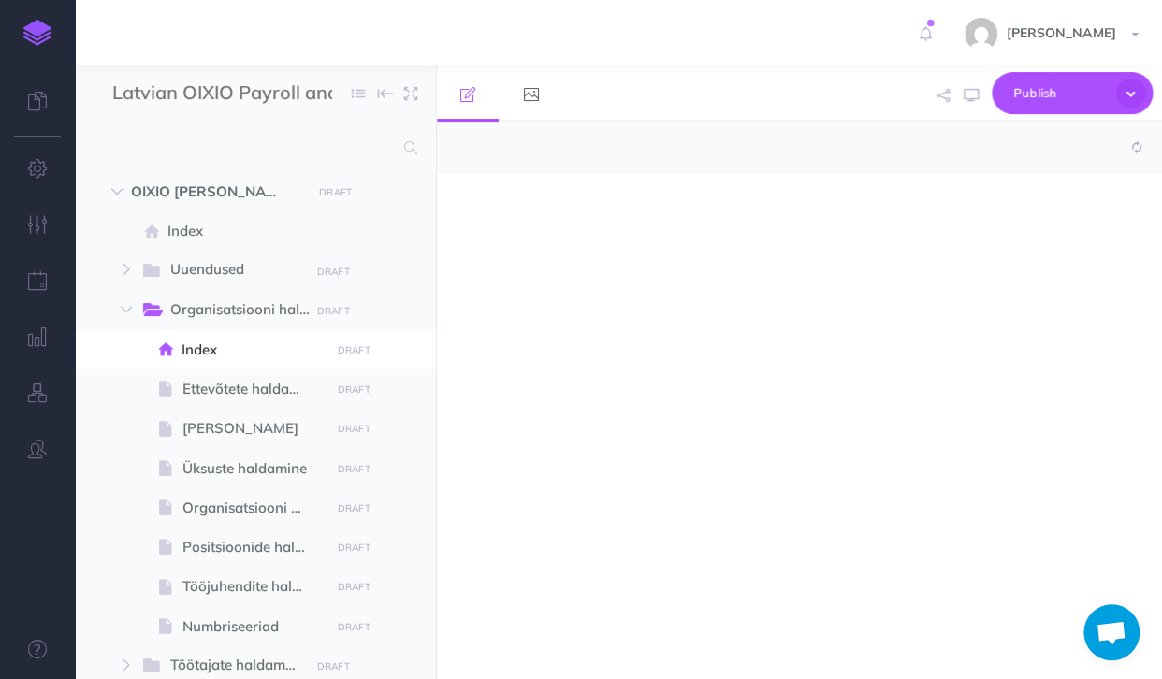
select select "null"
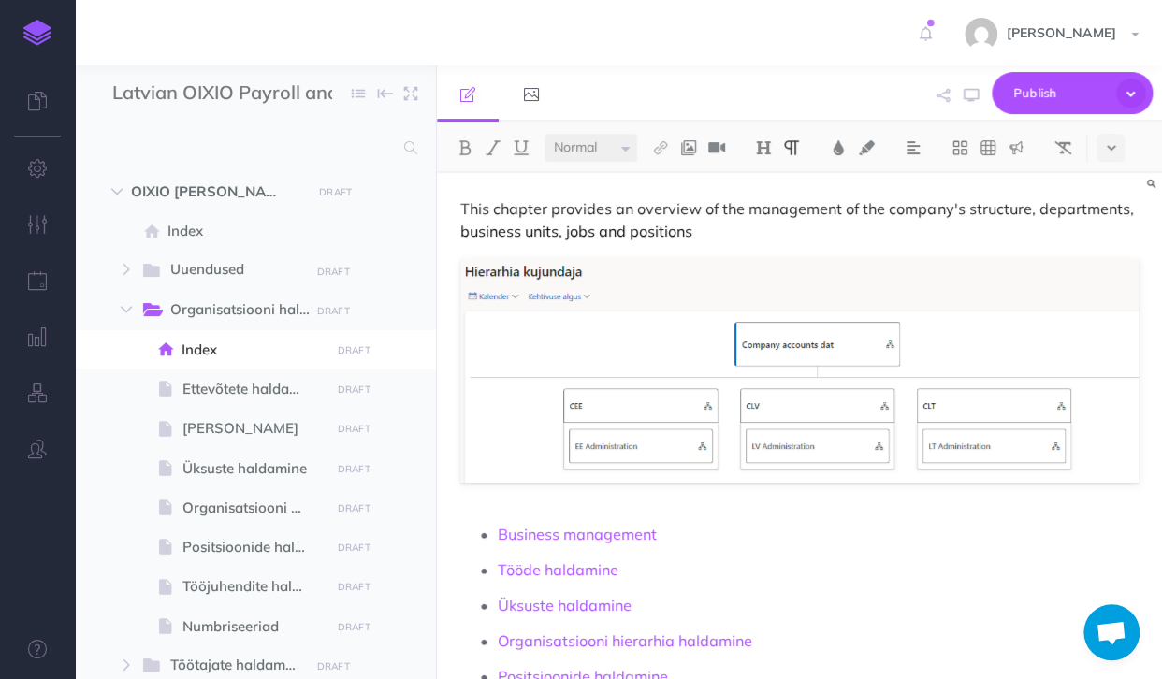
scroll to position [0, 0]
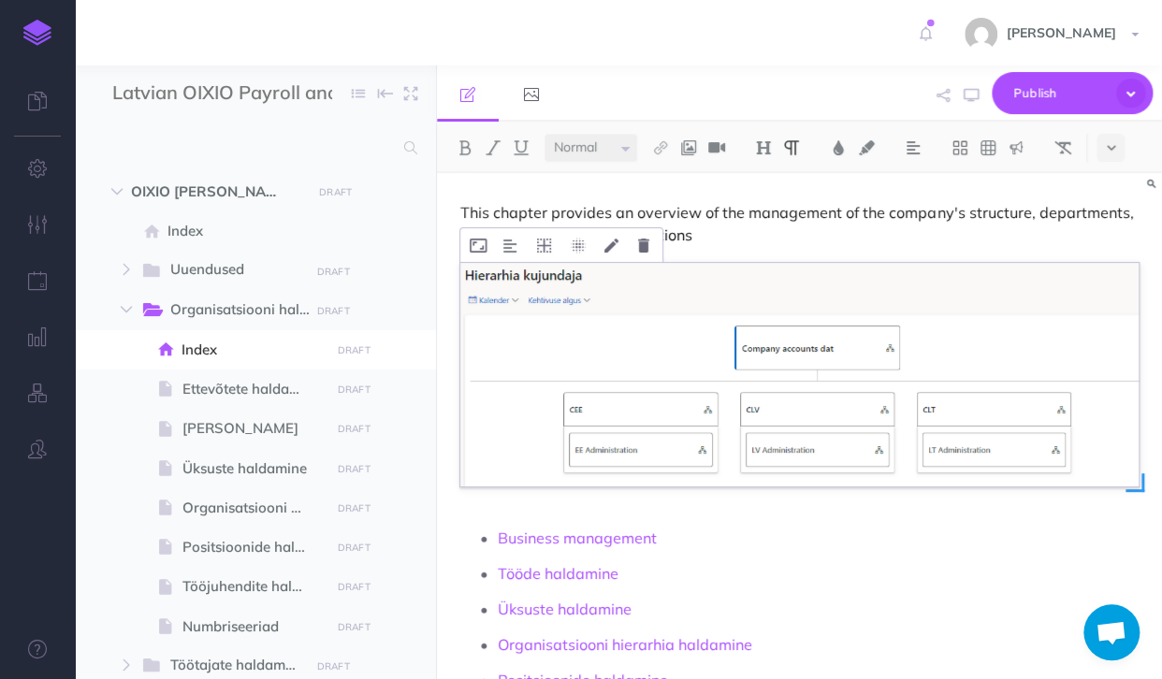
click at [678, 414] on img at bounding box center [799, 375] width 678 height 224
drag, startPoint x: 683, startPoint y: 353, endPoint x: 502, endPoint y: 383, distance: 183.1
click at [502, 383] on img at bounding box center [799, 375] width 678 height 224
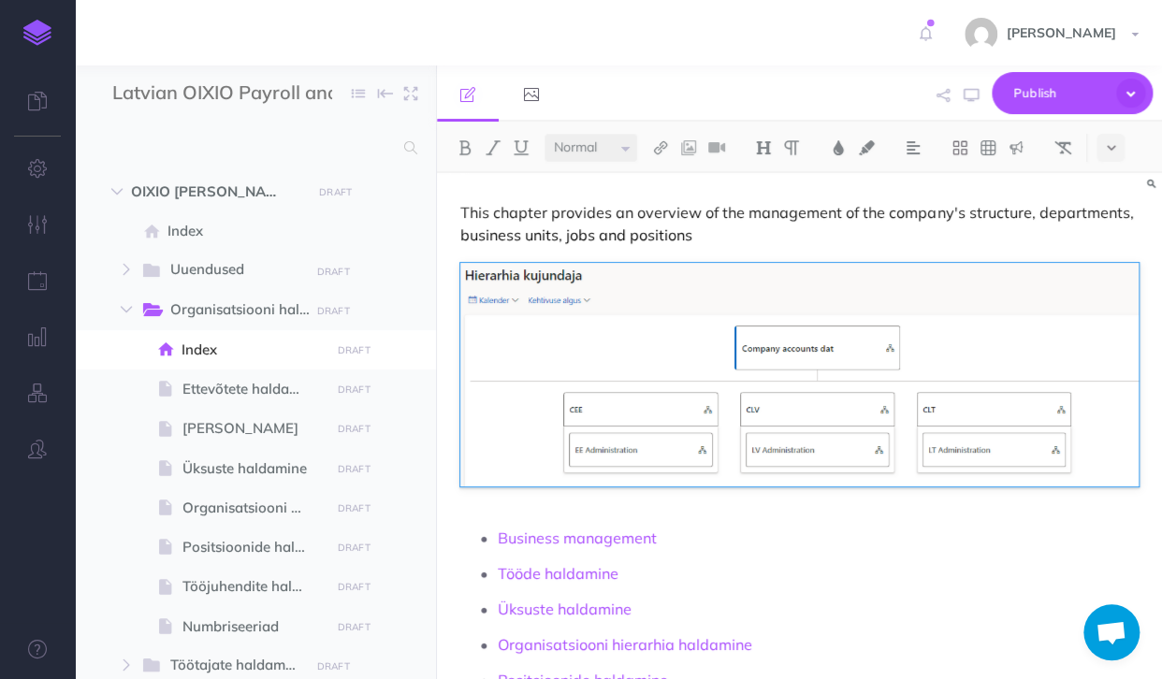
click at [476, 506] on div "This chapter provides an overview of the management of the company's structure,…" at bounding box center [799, 538] width 725 height 730
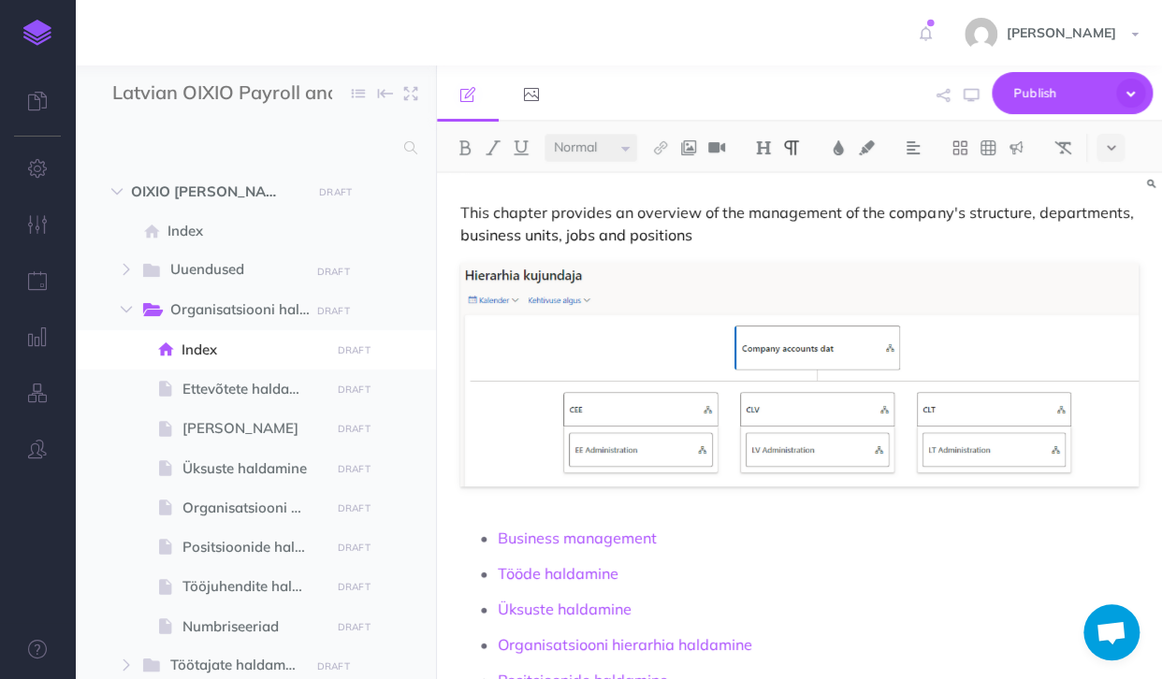
click at [746, 238] on p "This chapter provides an overview of the management of the company's structure,…" at bounding box center [799, 223] width 678 height 45
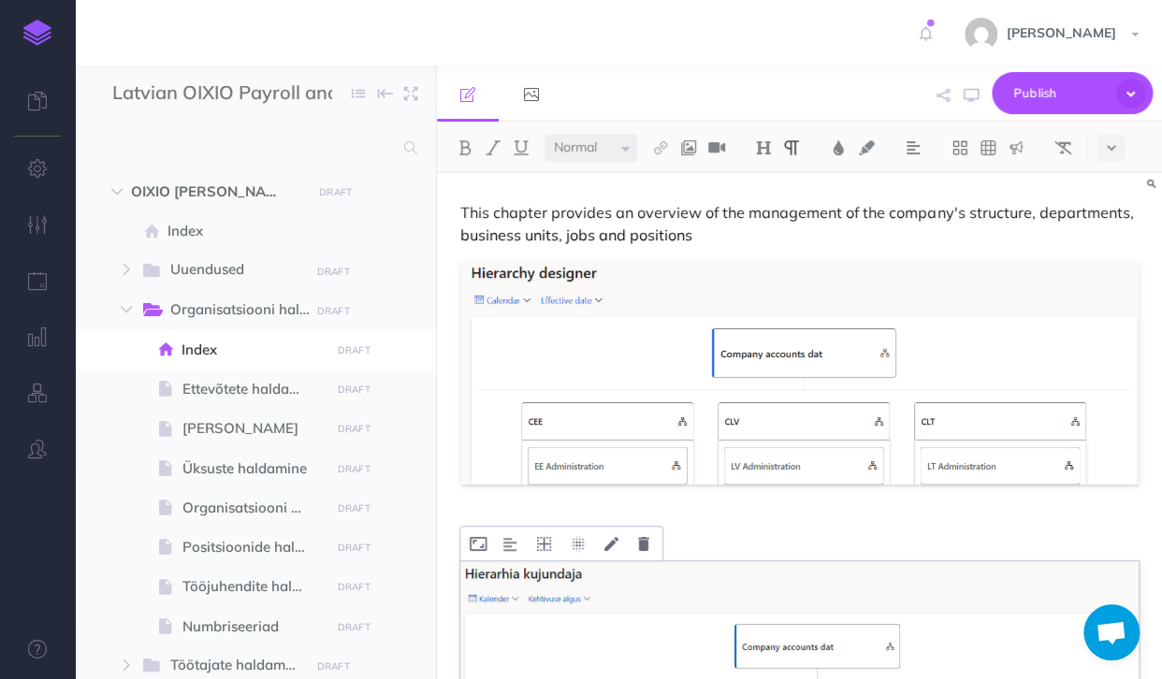
scroll to position [94, 0]
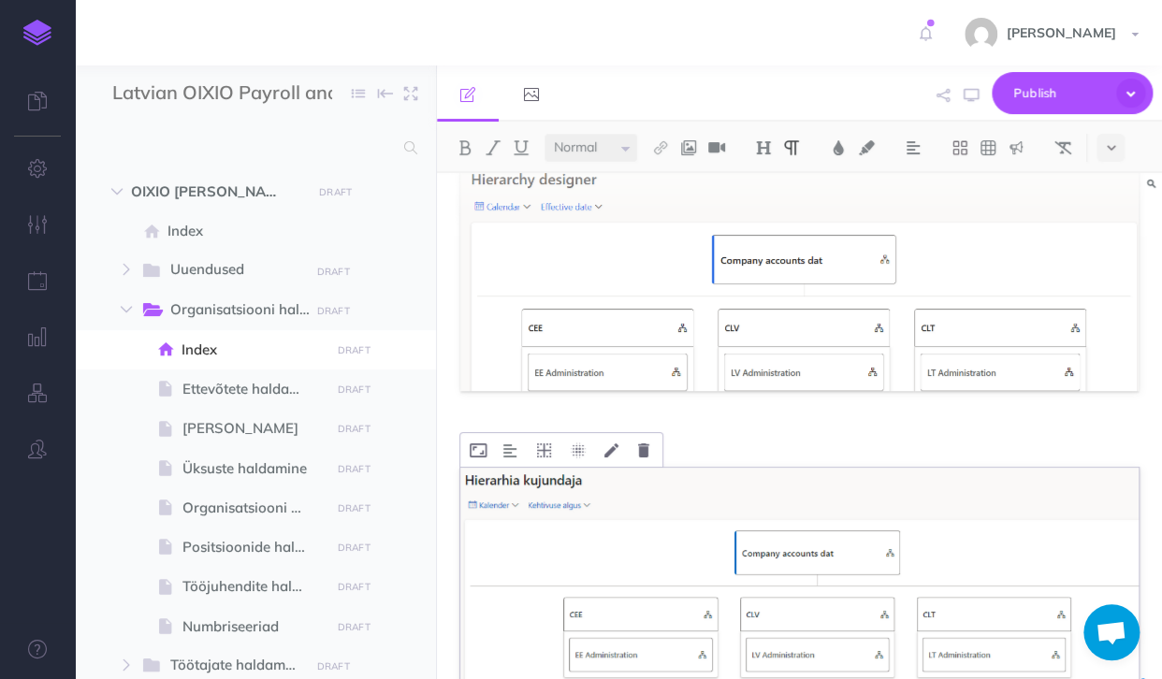
click at [758, 498] on img at bounding box center [799, 580] width 678 height 224
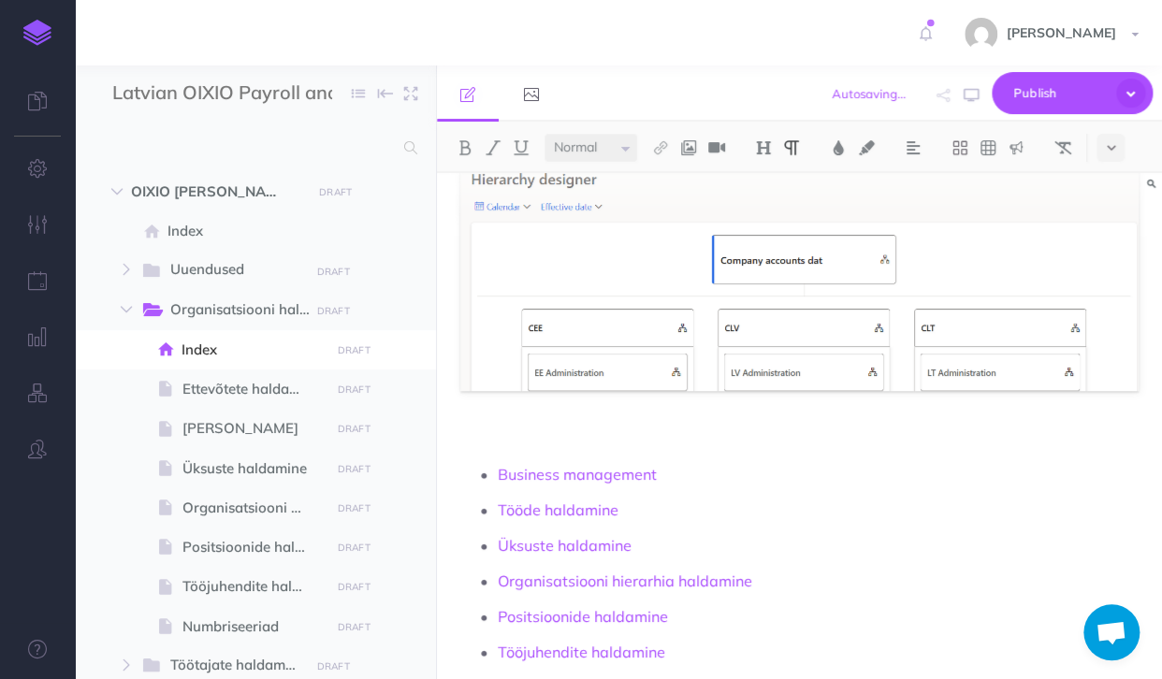
click at [507, 405] on div "This chapter provides an overview of the management of the company's structure,…" at bounding box center [799, 459] width 725 height 760
click at [479, 401] on div "This chapter provides an overview of the management of the company's structure,…" at bounding box center [799, 459] width 725 height 760
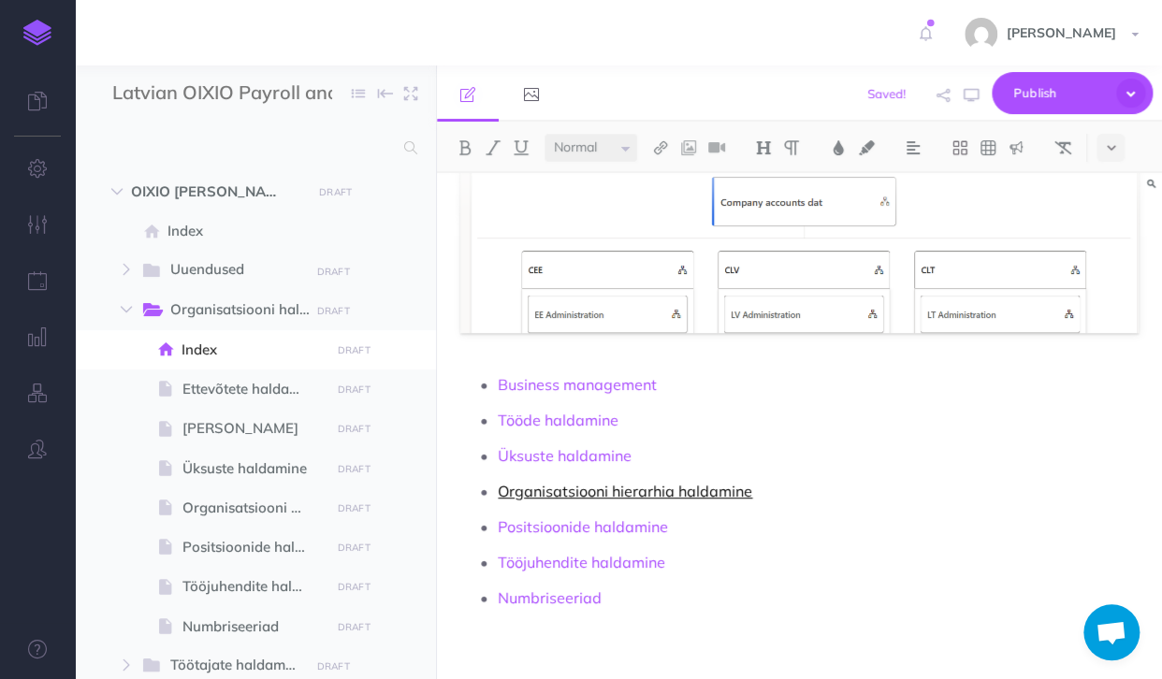
scroll to position [223, 0]
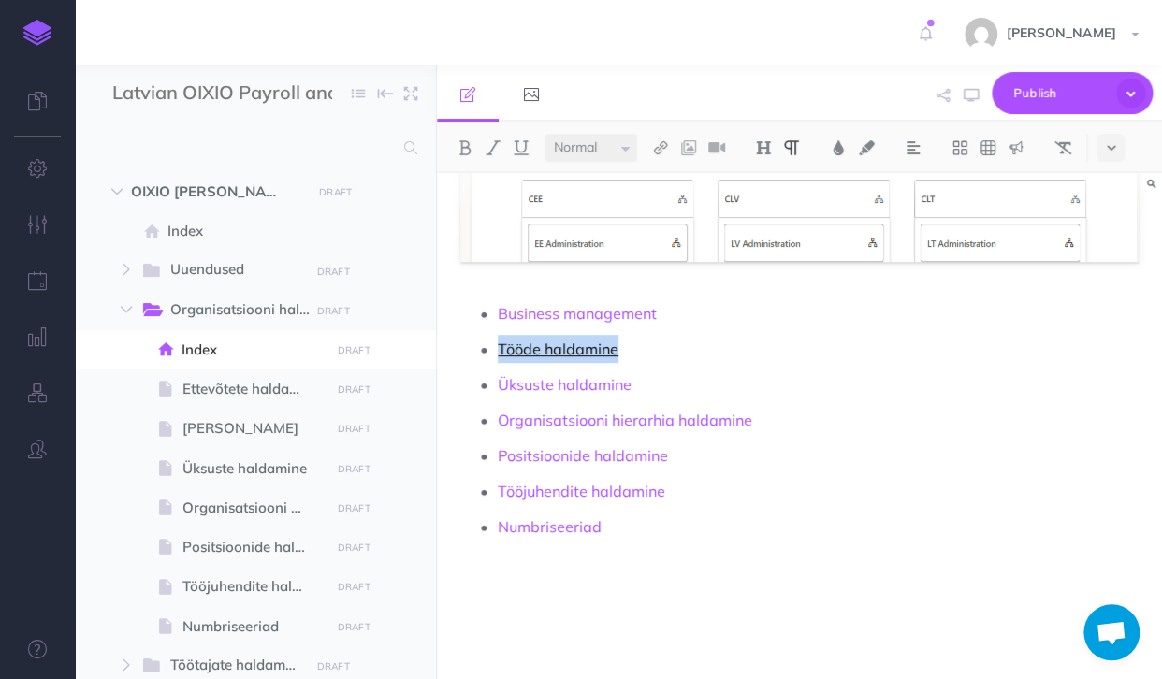
drag, startPoint x: 614, startPoint y: 348, endPoint x: 498, endPoint y: 345, distance: 116.0
click at [498, 345] on link "Tööde haldamine" at bounding box center [558, 348] width 121 height 19
click at [498, 425] on link "Organisatsiooni hierarhia haldamine" at bounding box center [625, 420] width 254 height 19
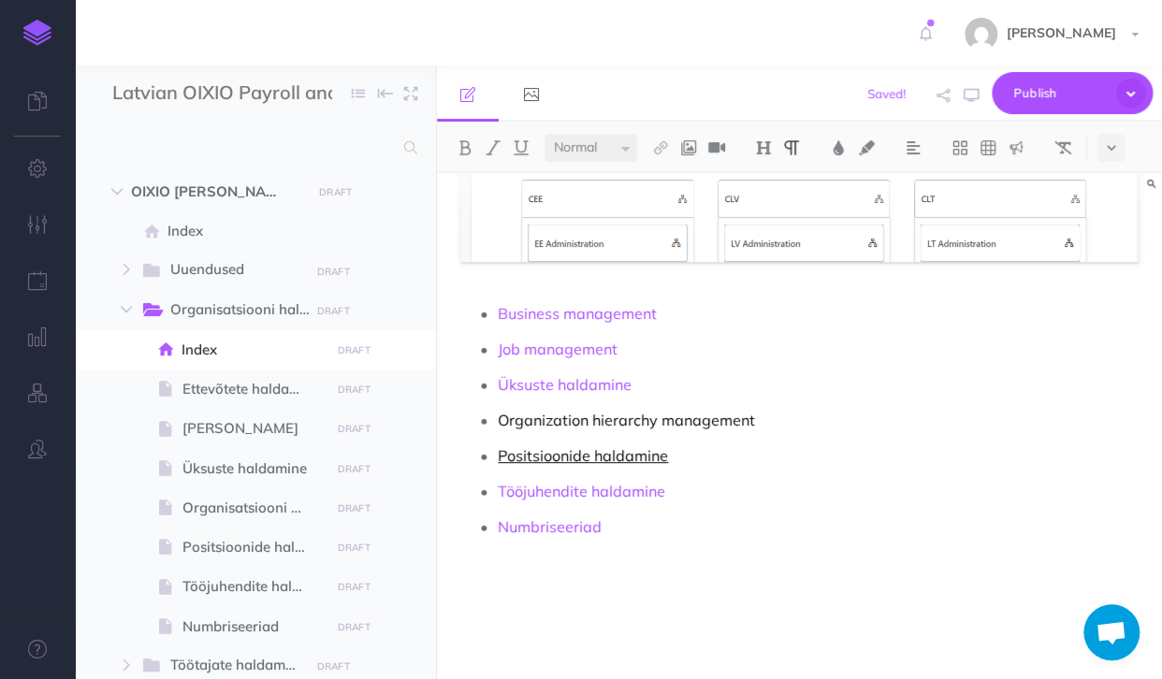
click at [499, 451] on link "Positsioonide haldamine" at bounding box center [583, 455] width 170 height 19
click at [637, 417] on p "Organization hierarchy management" at bounding box center [818, 420] width 641 height 28
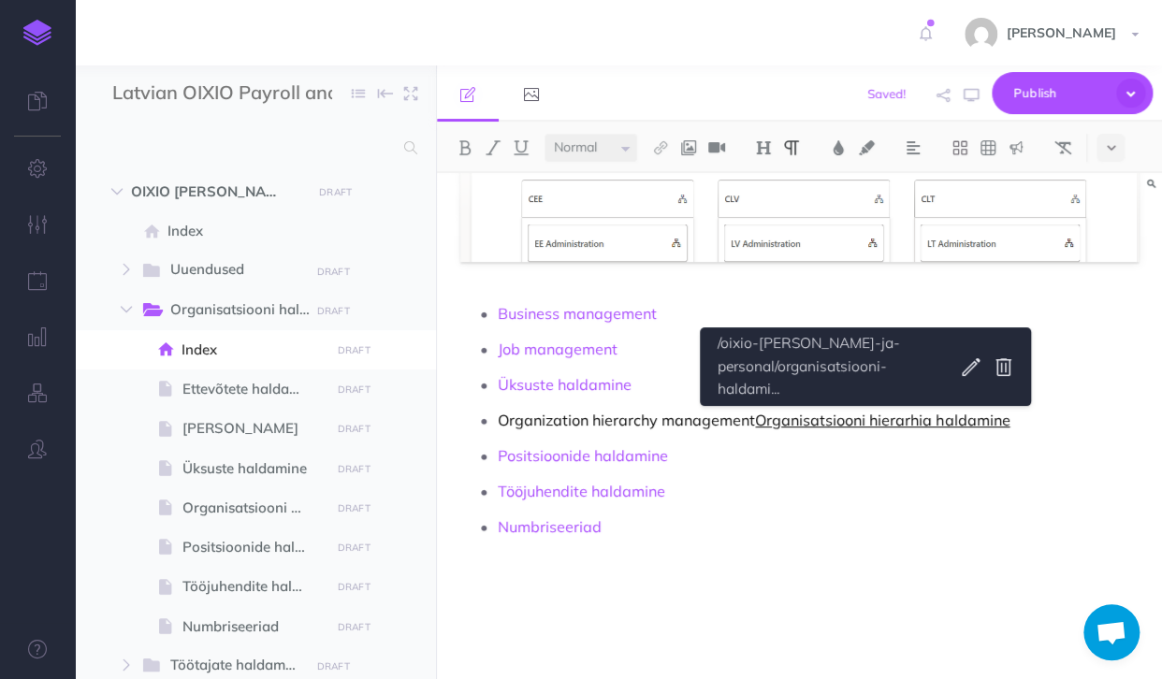
click at [866, 422] on link "Organisatsiooni hierarhia haldamine" at bounding box center [882, 420] width 254 height 19
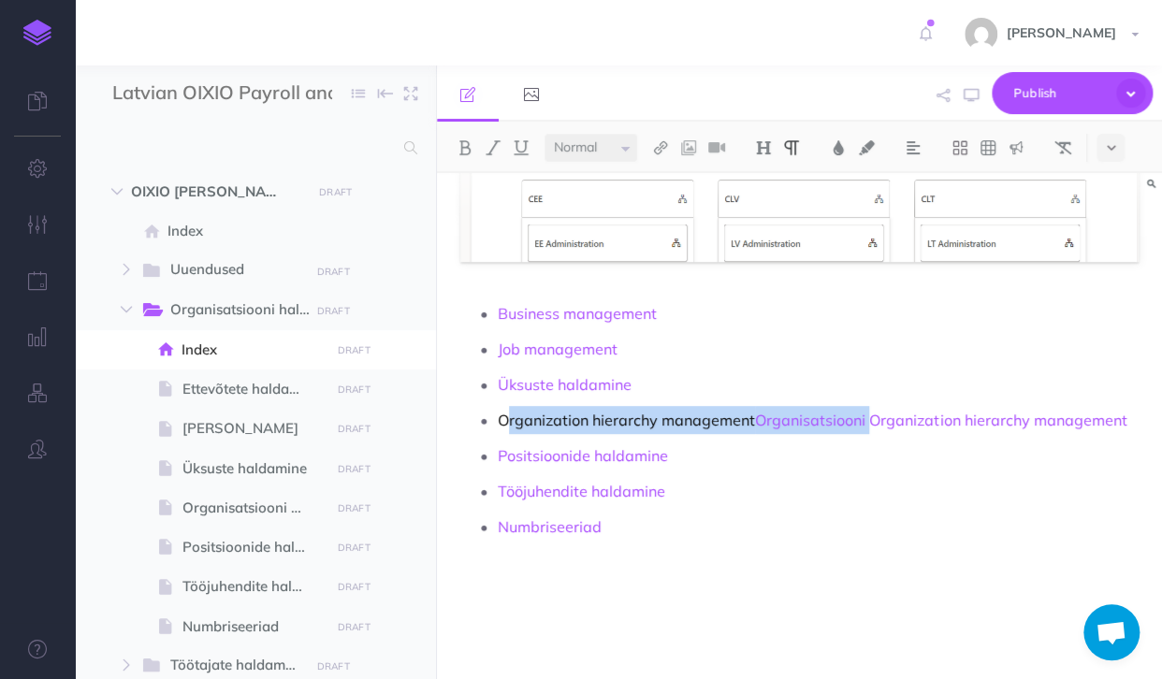
drag, startPoint x: 870, startPoint y: 420, endPoint x: 506, endPoint y: 411, distance: 363.9
click at [506, 411] on p "Organization hierarchy management Organisatsiooni Organization hierarchy manage…" at bounding box center [818, 420] width 641 height 28
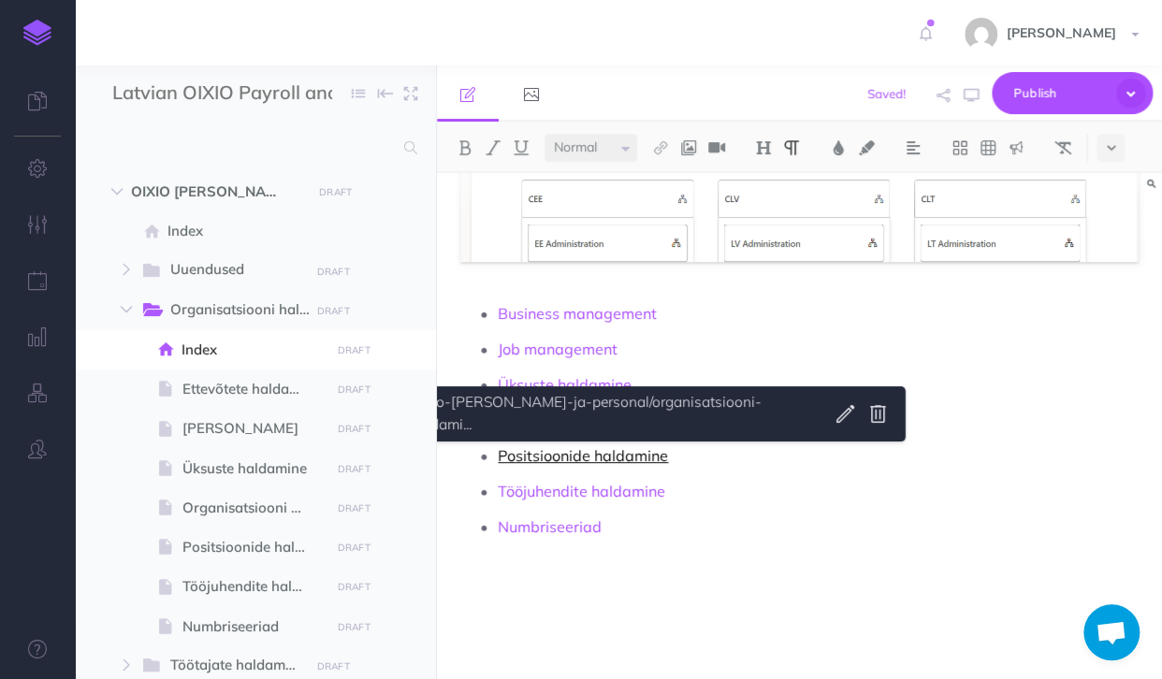
click at [518, 458] on link "Positsioonide haldamine" at bounding box center [583, 455] width 170 height 19
click at [519, 459] on link "PoPositions management" at bounding box center [587, 455] width 178 height 19
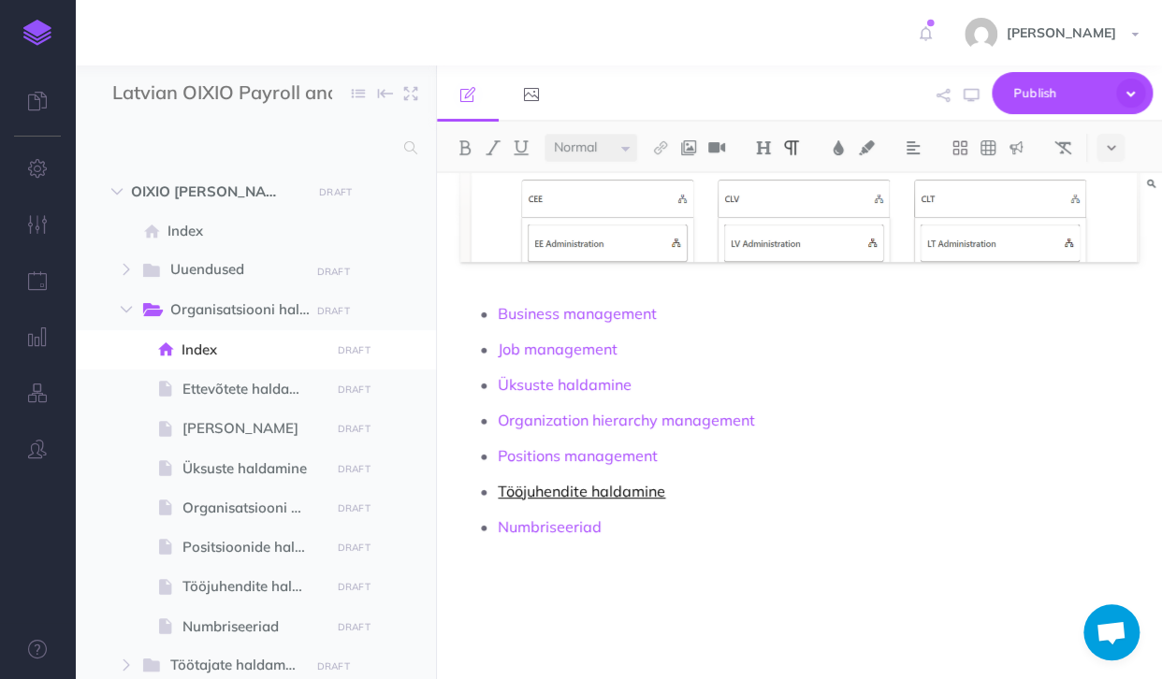
click at [595, 487] on link "Tööjuhendite haldamine" at bounding box center [581, 491] width 167 height 19
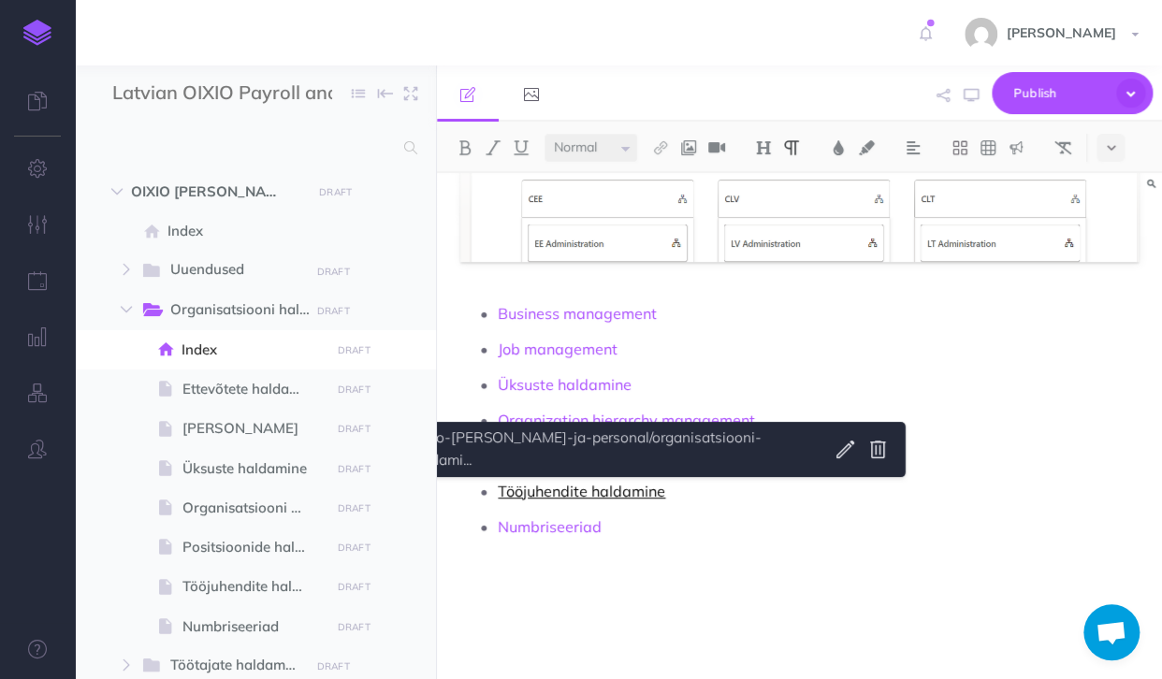
click at [592, 489] on link "Tööjuhendite haldamine" at bounding box center [581, 491] width 167 height 19
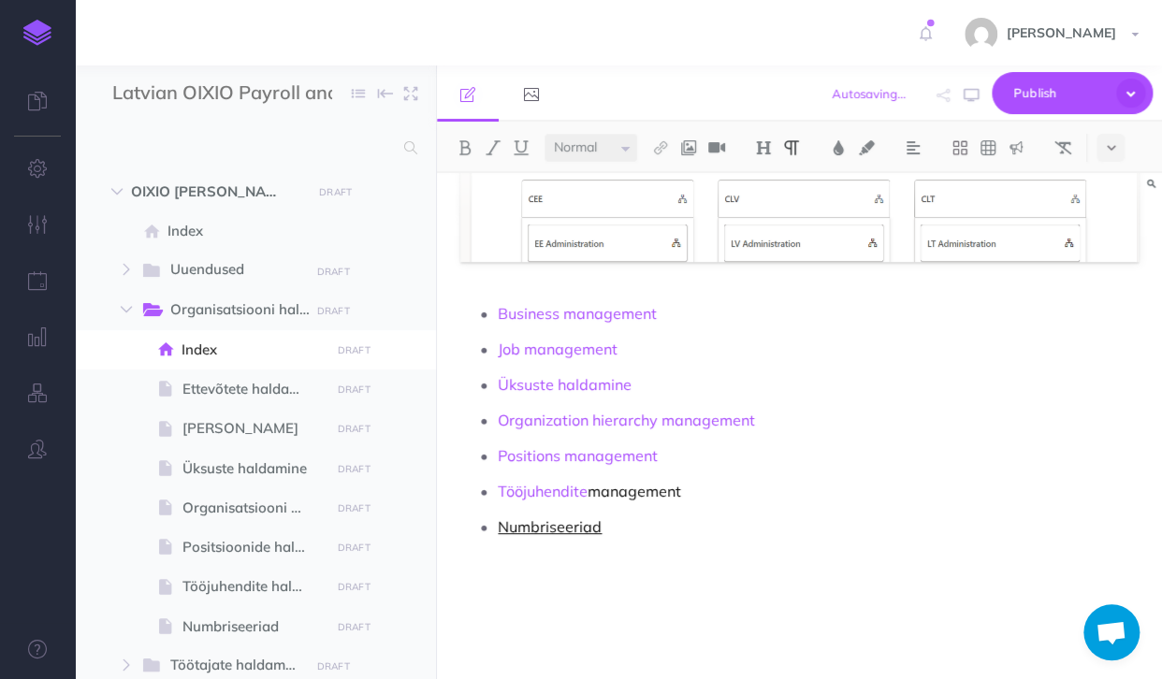
click at [500, 521] on link "Numbriseeriad" at bounding box center [550, 526] width 104 height 19
drag, startPoint x: 499, startPoint y: 490, endPoint x: 585, endPoint y: 493, distance: 86.1
click at [585, 493] on link "Tööjuhendite" at bounding box center [543, 491] width 90 height 19
copy link "Tööjuhendite"
click at [838, 555] on p "Number series" at bounding box center [818, 554] width 641 height 84
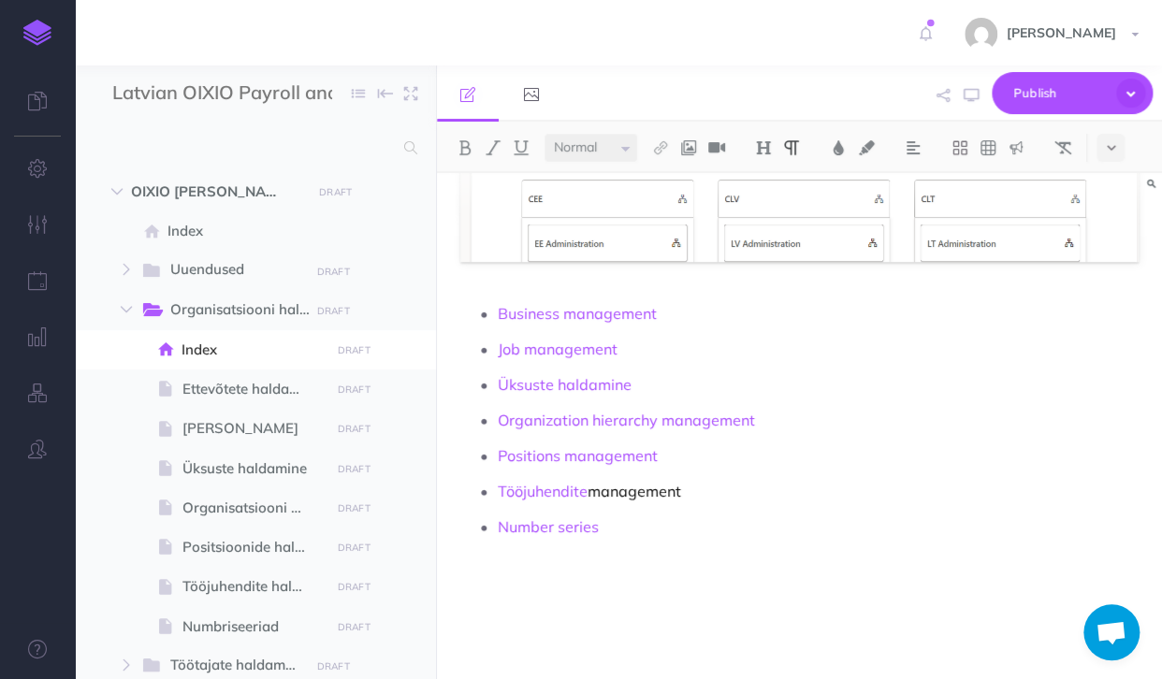
click at [781, 375] on p "Üksuste haldamine" at bounding box center [818, 384] width 641 height 28
click at [126, 274] on button "button" at bounding box center [126, 269] width 34 height 22
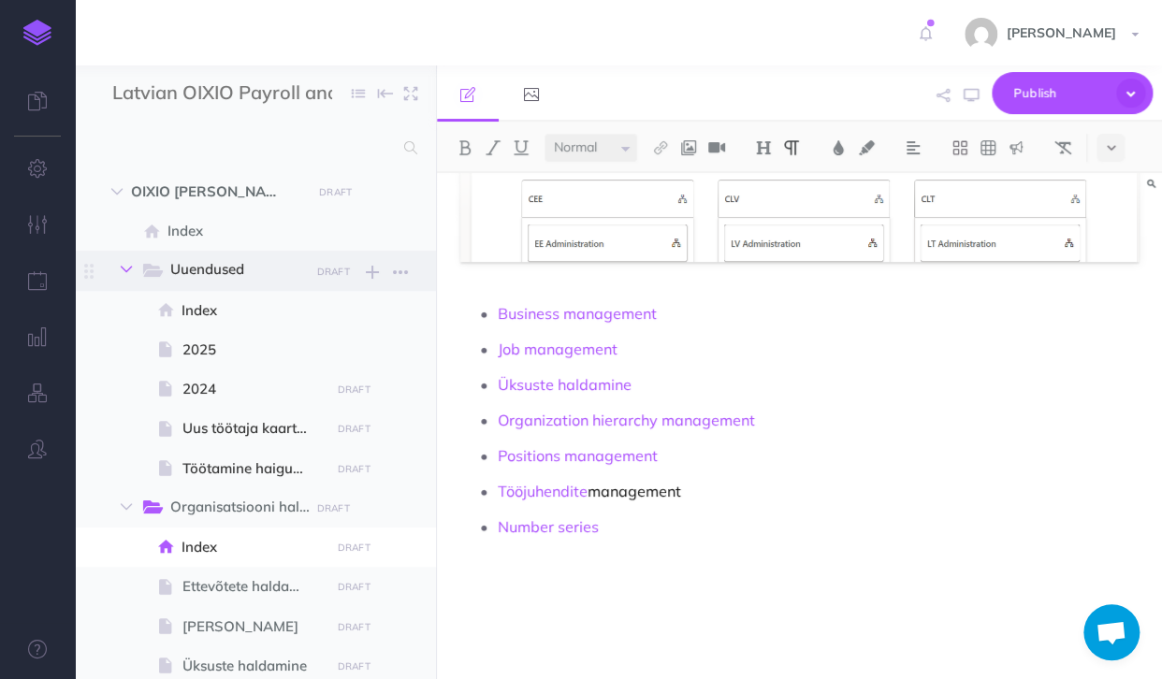
click at [126, 274] on button "button" at bounding box center [126, 269] width 34 height 22
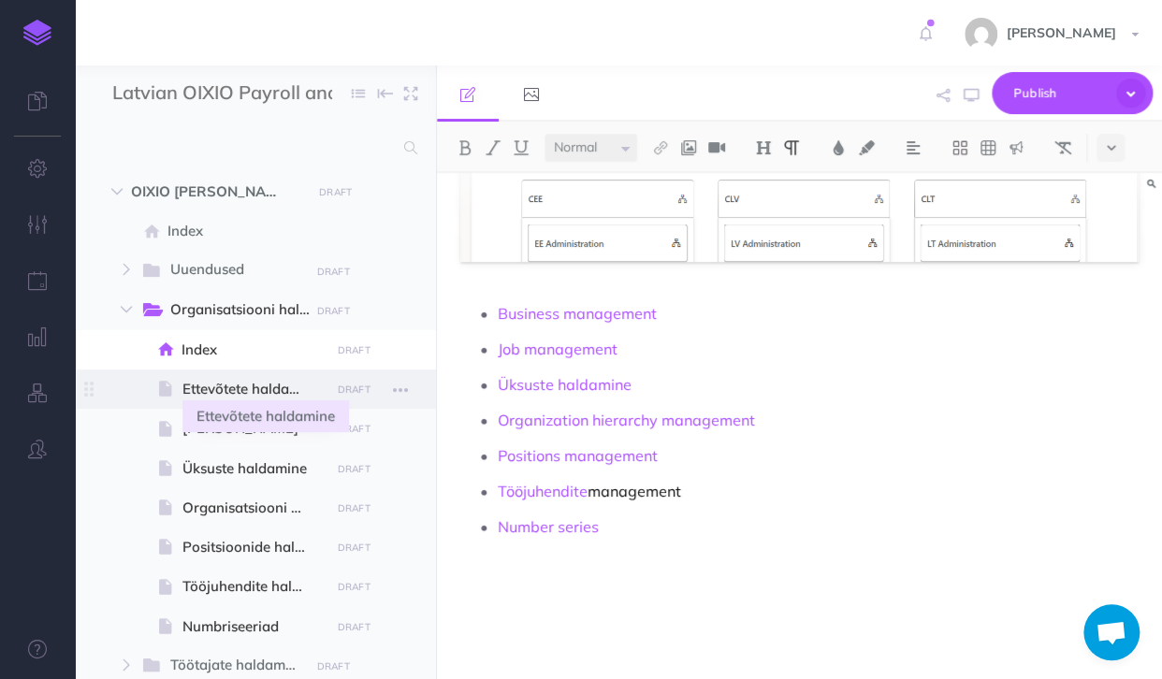
click at [221, 394] on span "Ettevõtete haldamine" at bounding box center [252, 389] width 141 height 22
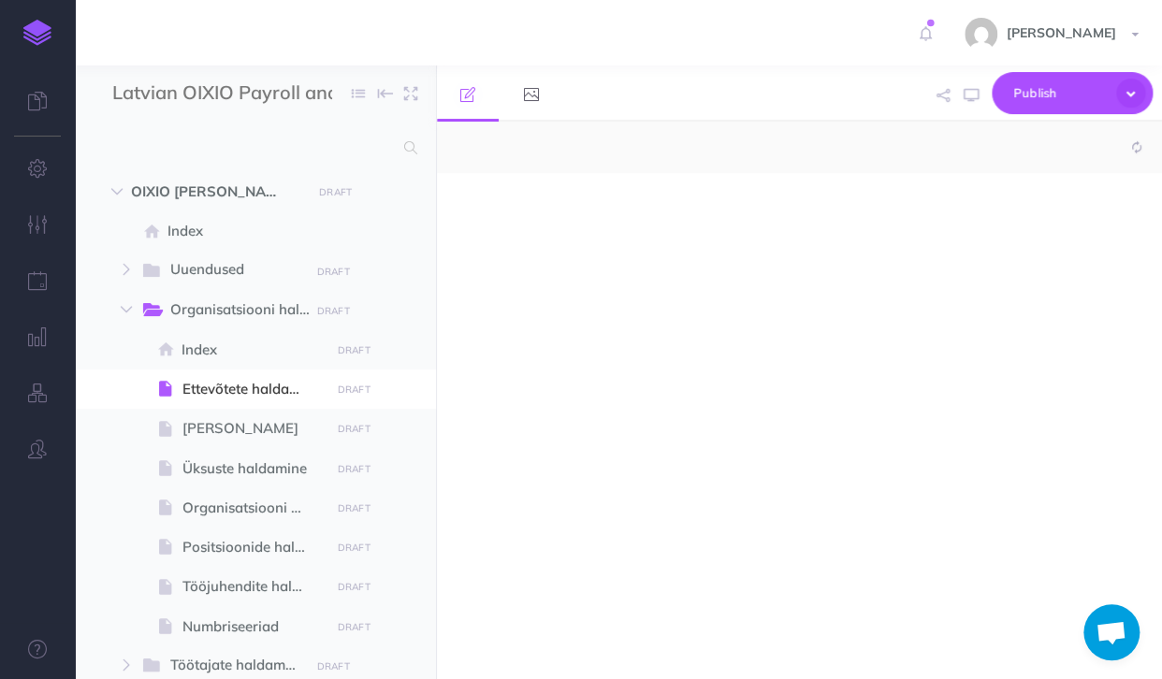
select select "null"
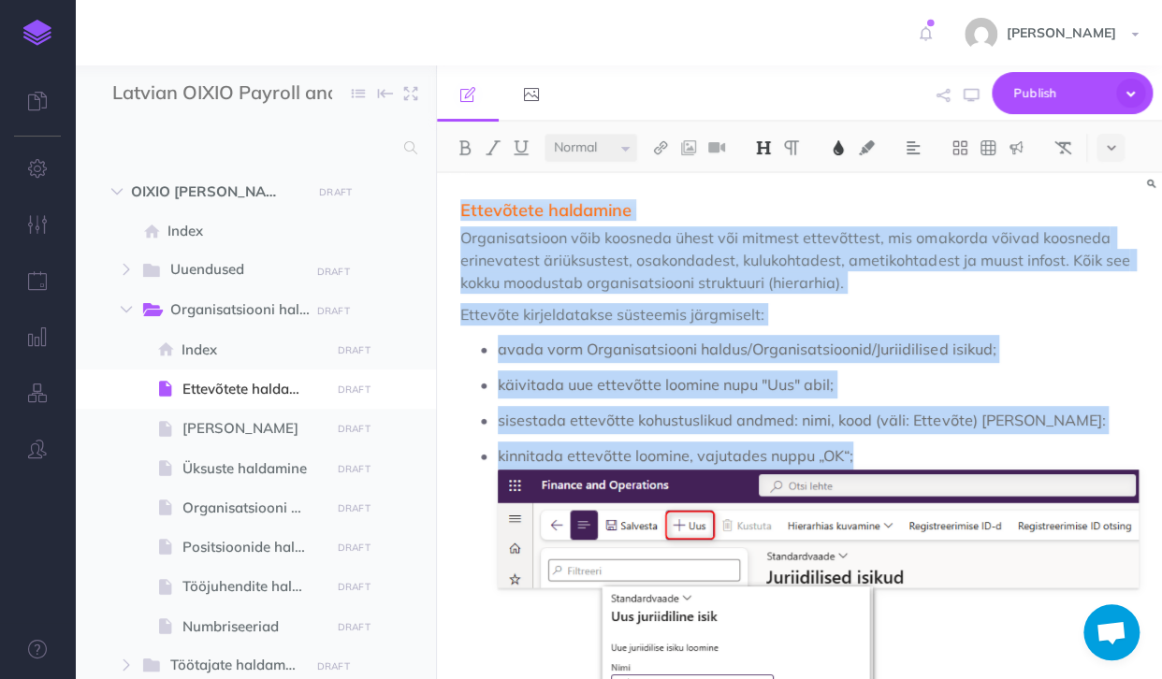
drag, startPoint x: 461, startPoint y: 210, endPoint x: 868, endPoint y: 455, distance: 474.9
click at [460, 204] on span "Ettevõtete haldamine" at bounding box center [545, 210] width 171 height 22
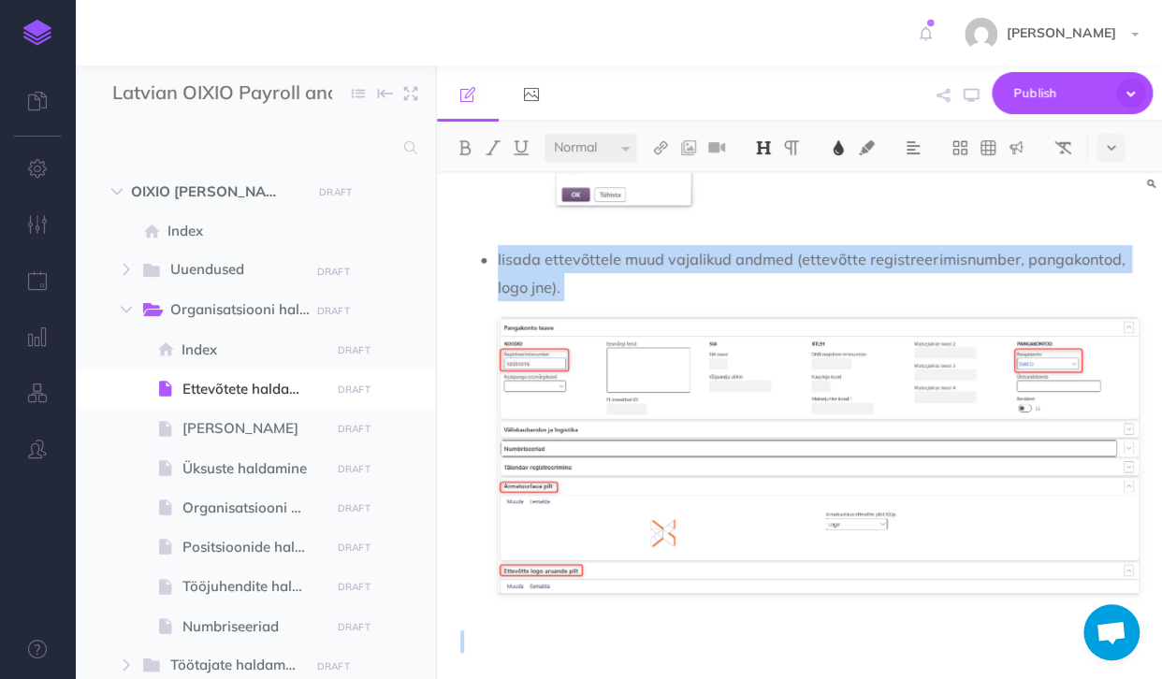
scroll to position [1414, 0]
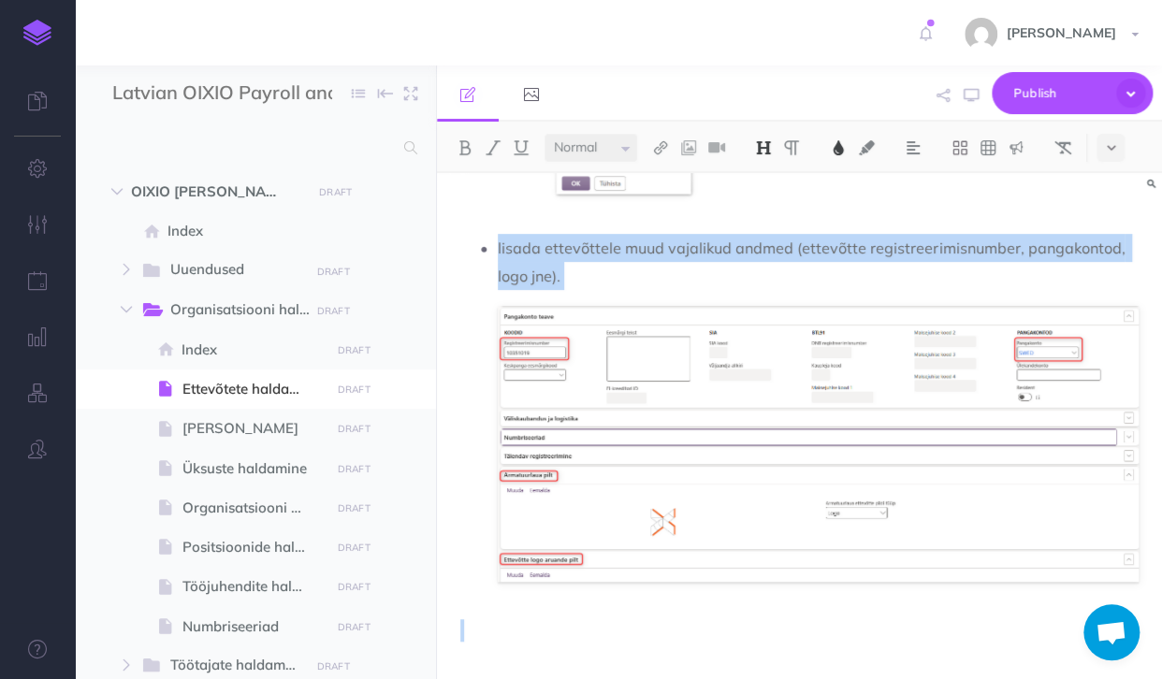
drag, startPoint x: 460, startPoint y: 204, endPoint x: 973, endPoint y: 633, distance: 668.5
copy div "Ettevõtete haldamine Organisatsioon võib koosneda ühest või mitmest ettevõttest…"
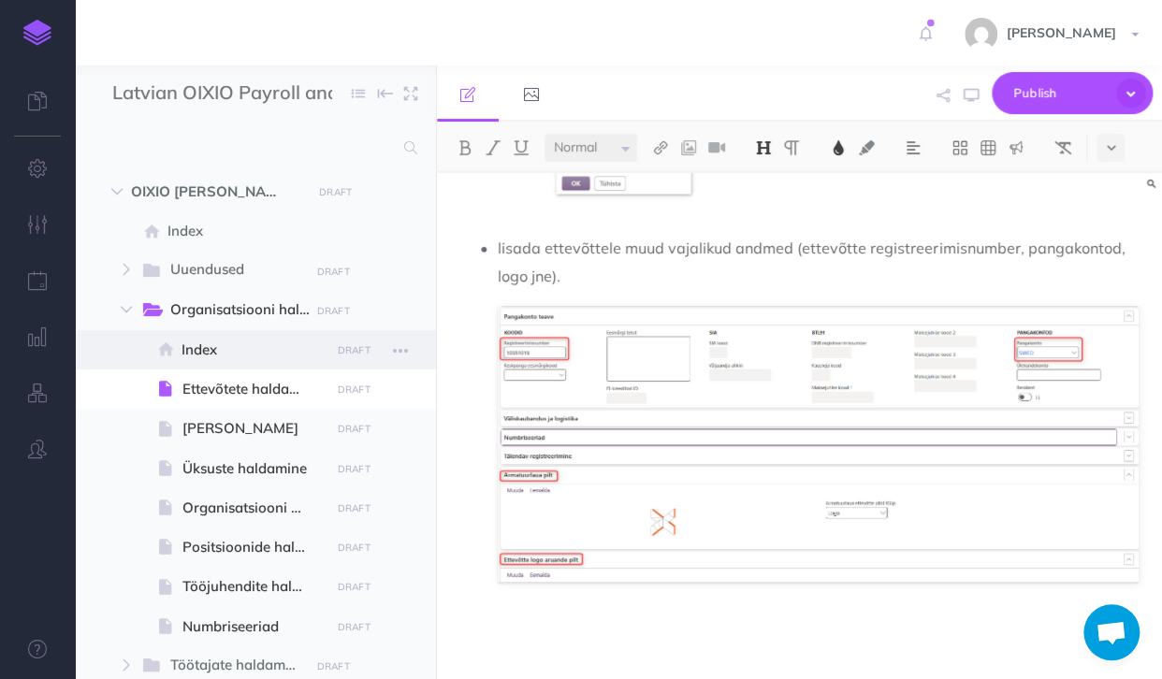
click at [402, 367] on div "Page history Notes manager Duplicate Settings Delete" at bounding box center [400, 349] width 34 height 39
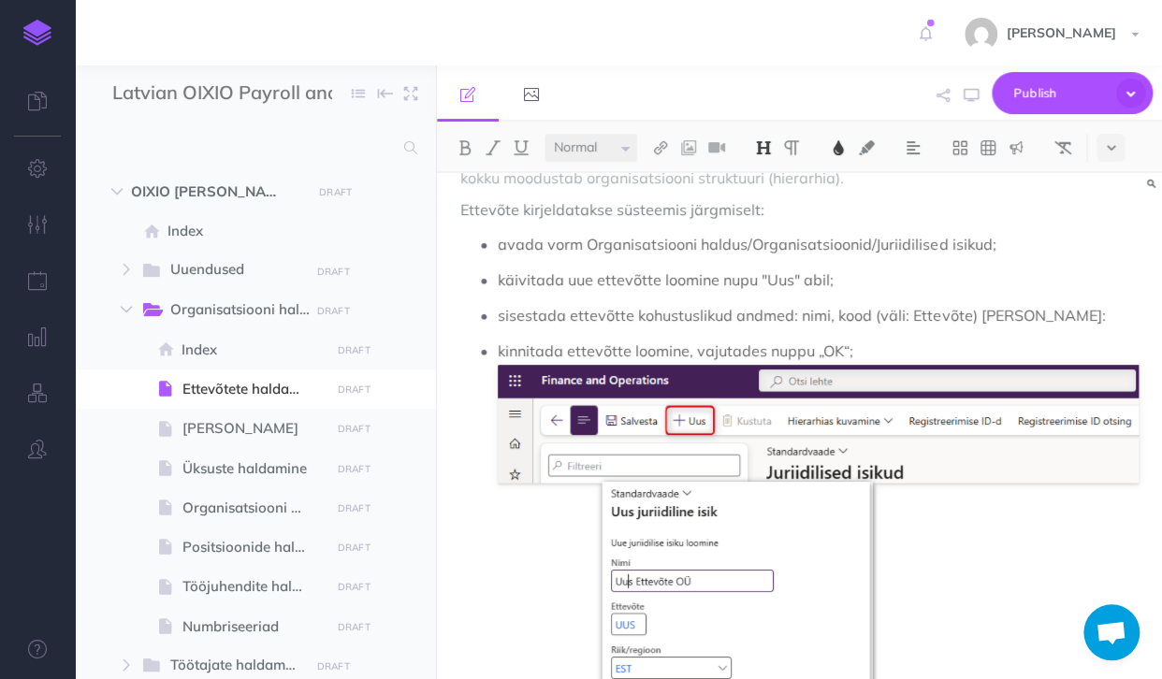
scroll to position [0, 0]
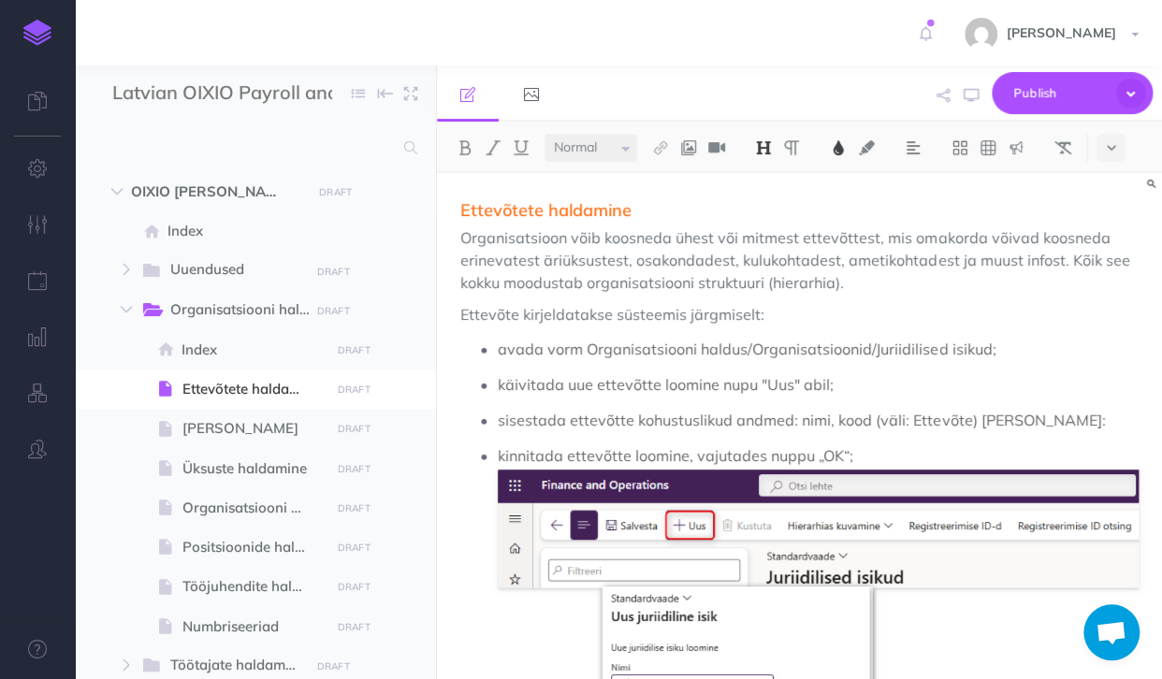
click at [470, 209] on span "Ettevõtete haldamine" at bounding box center [545, 210] width 171 height 22
click at [474, 238] on span "Organisatsioon võib koosneda ühest või mitmest ettevõttest, mis omakorda võivad…" at bounding box center [796, 260] width 672 height 64
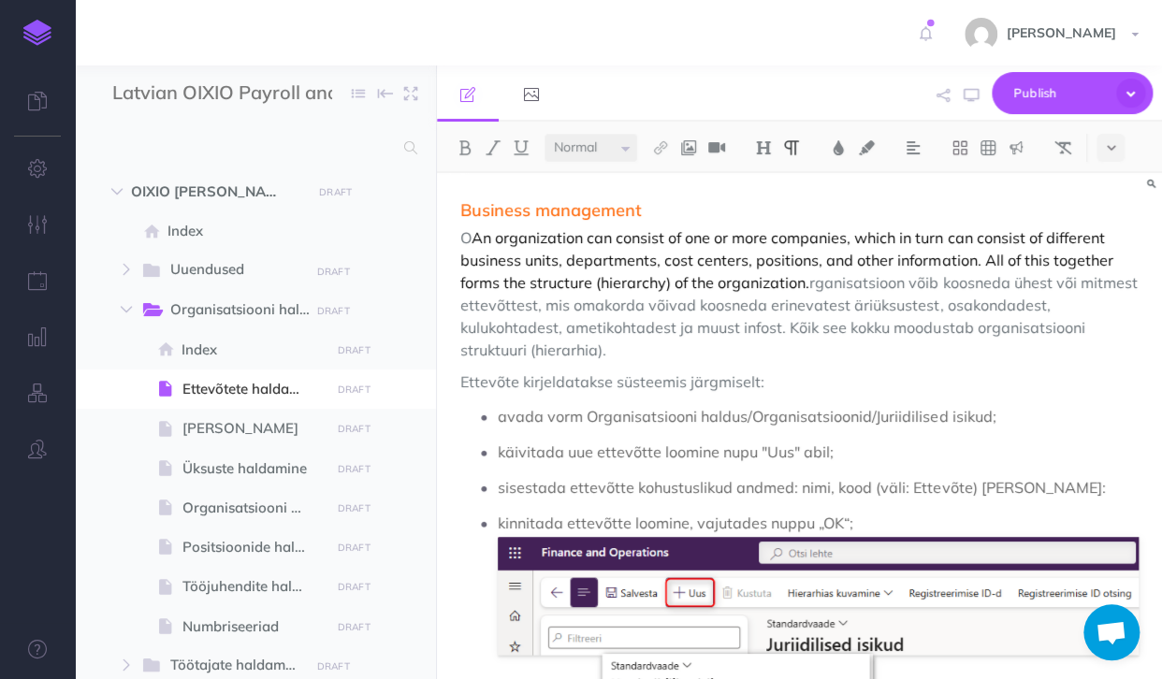
click at [832, 305] on span "rganisatsioon võib koosneda ühest või mitmest ettevõttest, mis omakorda võivad …" at bounding box center [800, 316] width 680 height 86
click at [475, 237] on p "O An organization can consist of one or more companies, which in turn can consi…" at bounding box center [799, 293] width 678 height 135
click at [576, 238] on p "An organization can consist of one or more companies, which in turn can consist…" at bounding box center [799, 293] width 678 height 135
click at [529, 283] on p "An organization can consist of one or more companies, which in turn can consist…" at bounding box center [799, 293] width 678 height 135
click at [808, 281] on span "rganisatsioon võib koosneda ühest või mitmest ettevõttest, mis omakorda võivad …" at bounding box center [800, 316] width 680 height 86
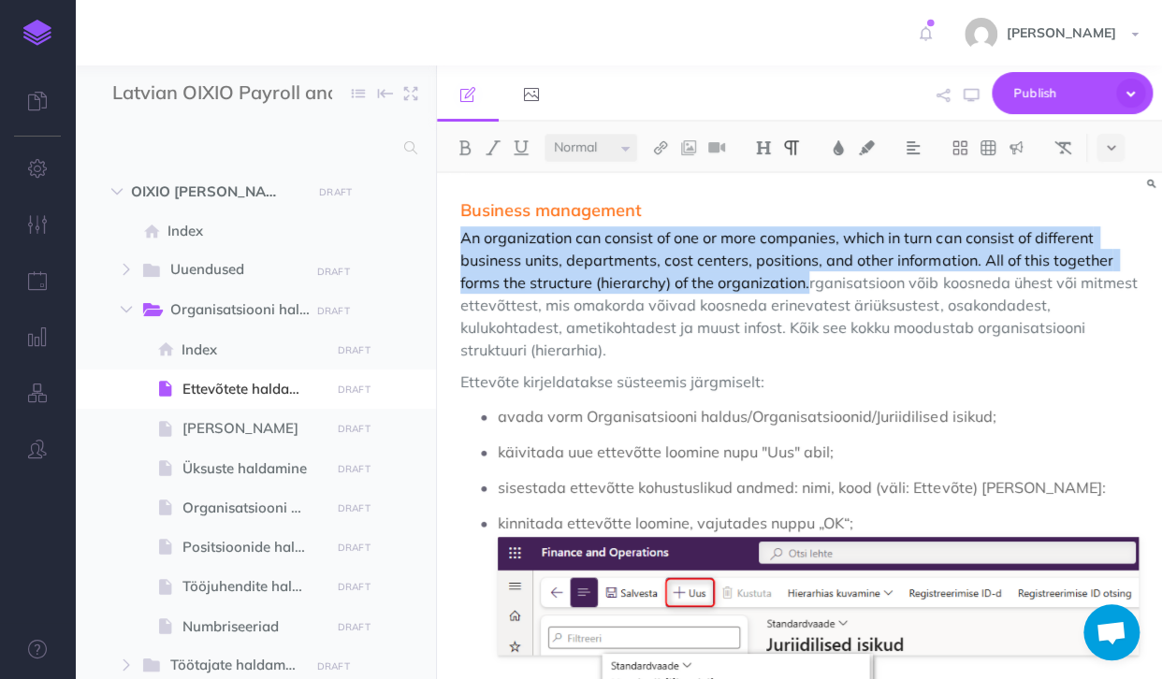
drag, startPoint x: 805, startPoint y: 281, endPoint x: 445, endPoint y: 242, distance: 362.1
click at [762, 148] on img at bounding box center [763, 147] width 17 height 15
click at [765, 183] on button "H1" at bounding box center [763, 180] width 28 height 28
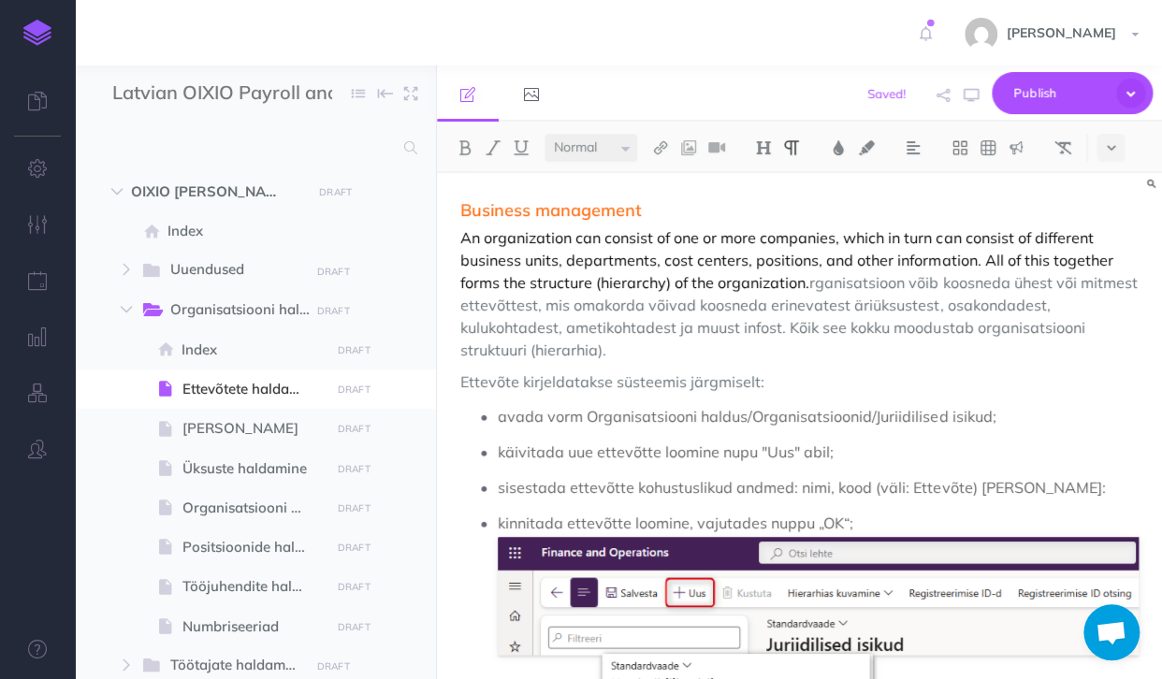
click at [761, 315] on p "An organization can consist of one or more companies, which in turn can consist…" at bounding box center [799, 293] width 678 height 135
drag, startPoint x: 750, startPoint y: 324, endPoint x: 798, endPoint y: 333, distance: 48.6
click at [798, 333] on span "rganisatsioon võib koosneda ühest või mitmest ettevõttest, mis omakorda võivad …" at bounding box center [800, 316] width 680 height 86
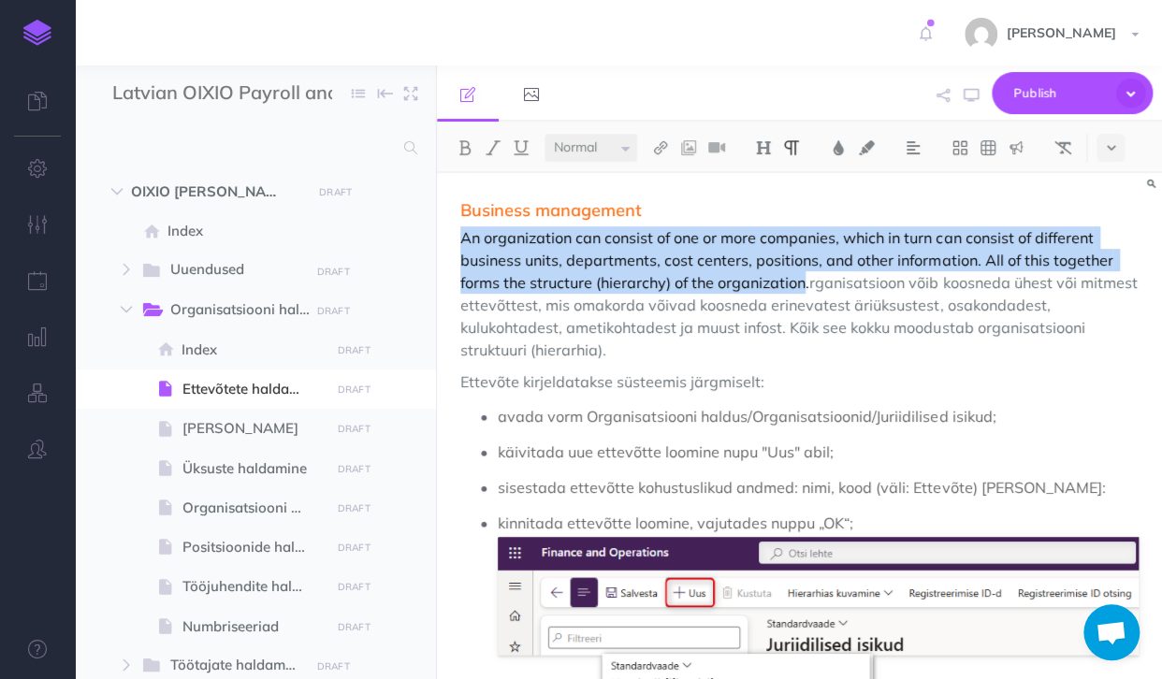
drag, startPoint x: 801, startPoint y: 284, endPoint x: 453, endPoint y: 232, distance: 352.7
click at [762, 151] on img at bounding box center [763, 147] width 17 height 15
click at [765, 262] on button "H4" at bounding box center [763, 265] width 28 height 28
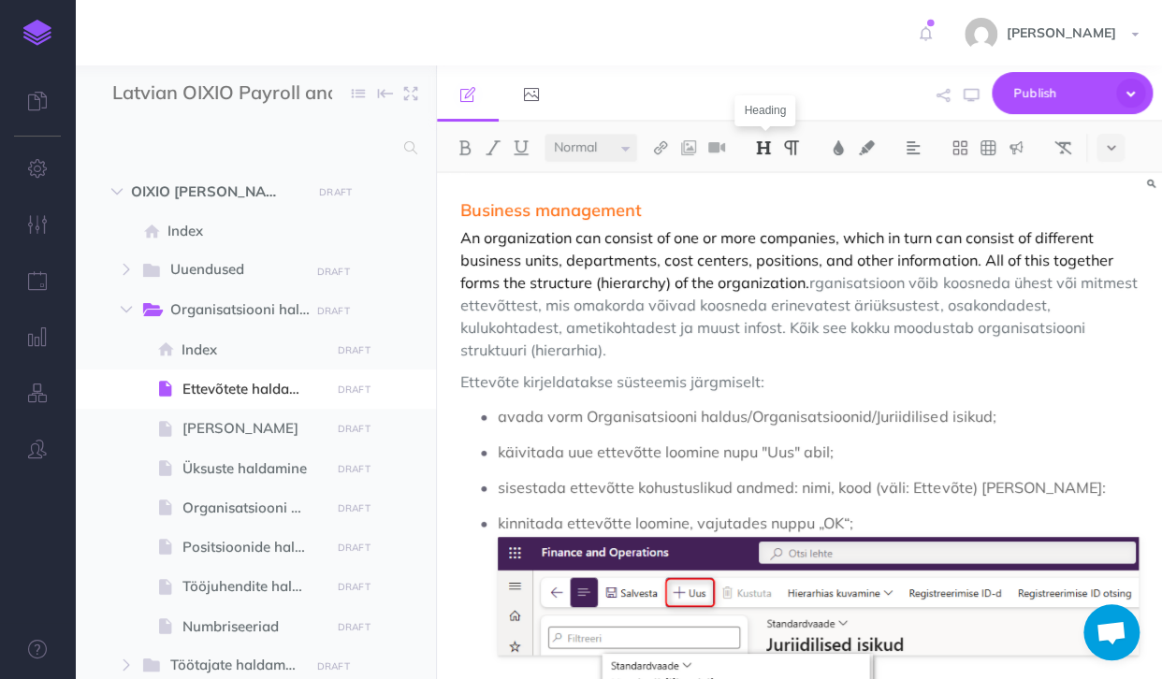
click at [769, 149] on img at bounding box center [763, 147] width 17 height 15
click at [767, 233] on button "H3" at bounding box center [763, 237] width 28 height 28
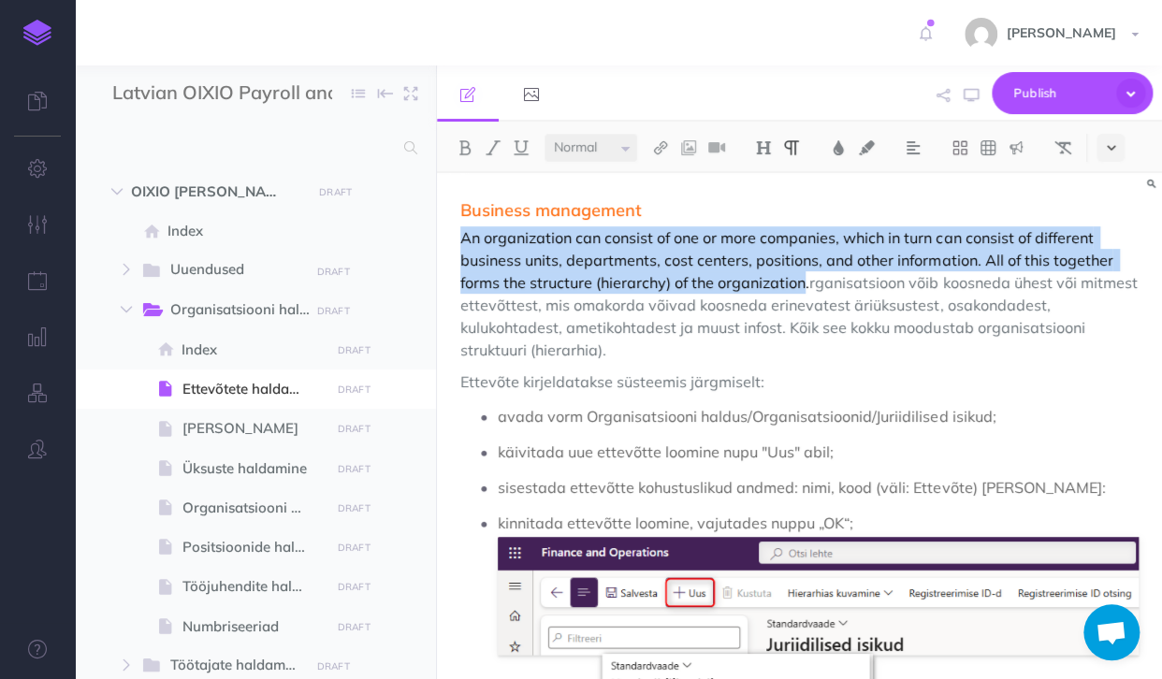
click at [1104, 147] on button at bounding box center [1110, 148] width 28 height 28
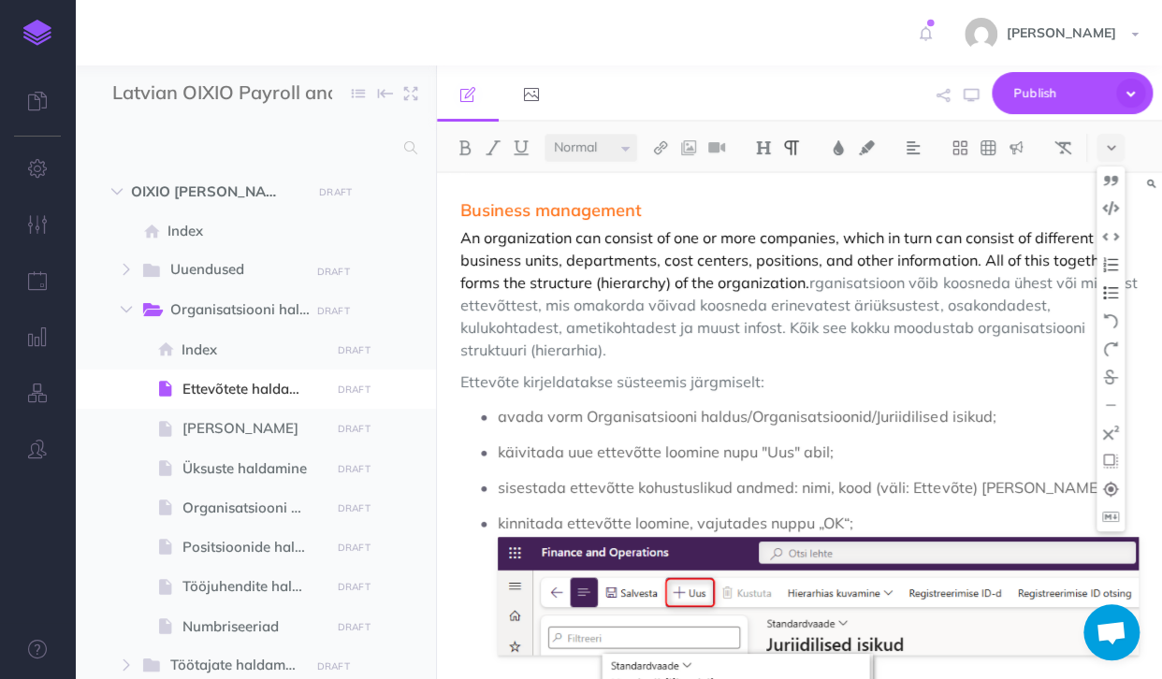
click at [826, 309] on span "rganisatsioon võib koosneda ühest või mitmest ettevõttest, mis omakorda võivad …" at bounding box center [800, 316] width 680 height 86
click at [1099, 428] on p "avada vorm Organisatsiooni haldus/Organisatsioonid/Juriidilised isikud;" at bounding box center [818, 416] width 641 height 28
click at [807, 282] on span "rganisatsioon võib koosneda ühest või mitmest ettevõttest, mis omakorda võivad …" at bounding box center [800, 316] width 680 height 86
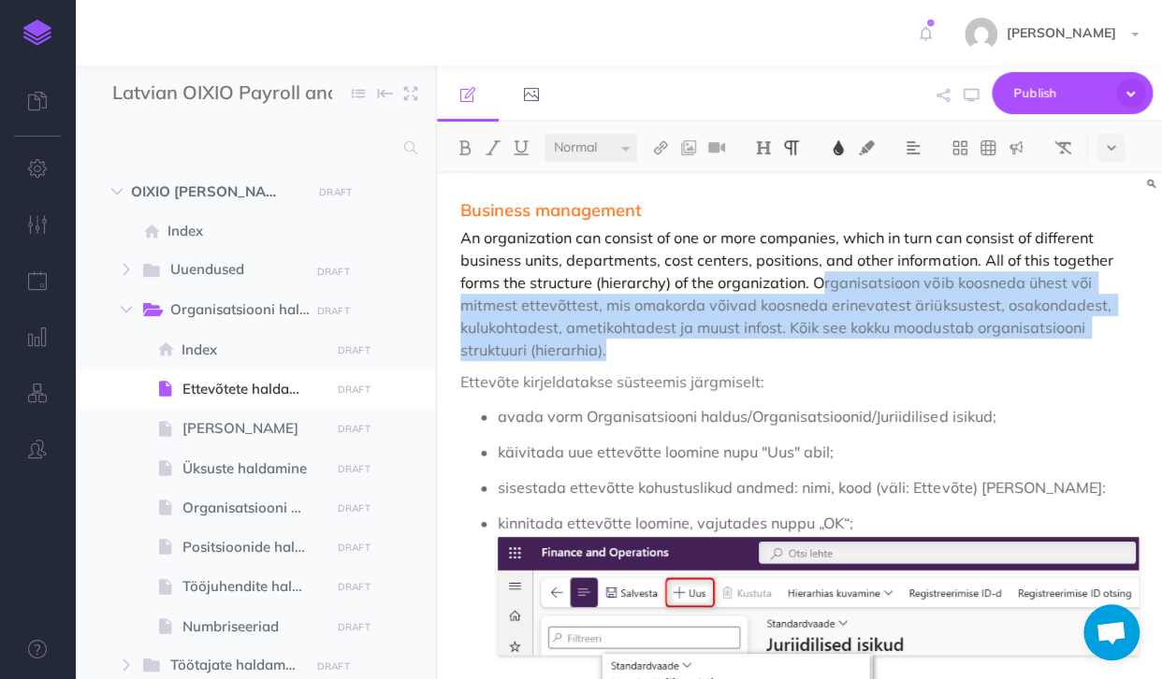
drag, startPoint x: 816, startPoint y: 281, endPoint x: 813, endPoint y: 343, distance: 62.7
click at [813, 343] on p "An organization can consist of one or more companies, which in turn can consist…" at bounding box center [799, 293] width 678 height 135
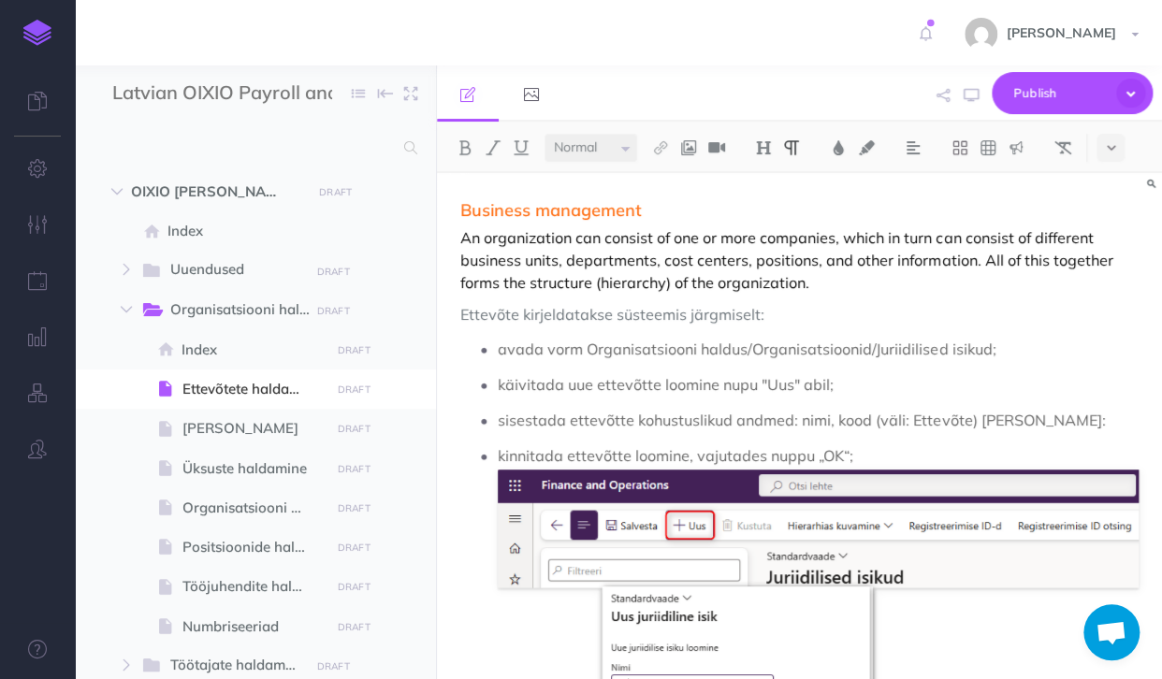
click at [480, 290] on p "An organization can consist of one or more companies, which in turn can consist…" at bounding box center [799, 259] width 678 height 67
click at [810, 283] on p "An organization can consist of one or more companies, which in turn can consist…" at bounding box center [799, 259] width 678 height 67
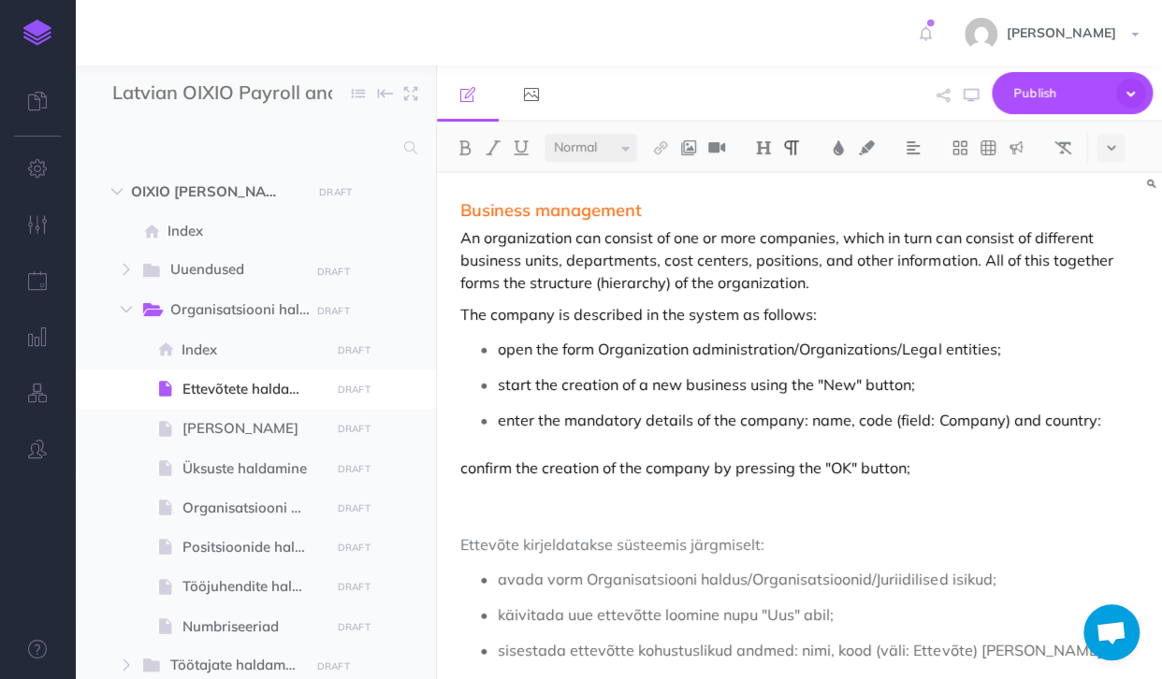
click at [549, 310] on p "The company is described in the system as follows:" at bounding box center [799, 314] width 678 height 22
drag, startPoint x: 887, startPoint y: 345, endPoint x: 899, endPoint y: 345, distance: 12.2
click at [887, 345] on p "open the form Organization administration/Organizations/Legal entities;" at bounding box center [818, 349] width 641 height 28
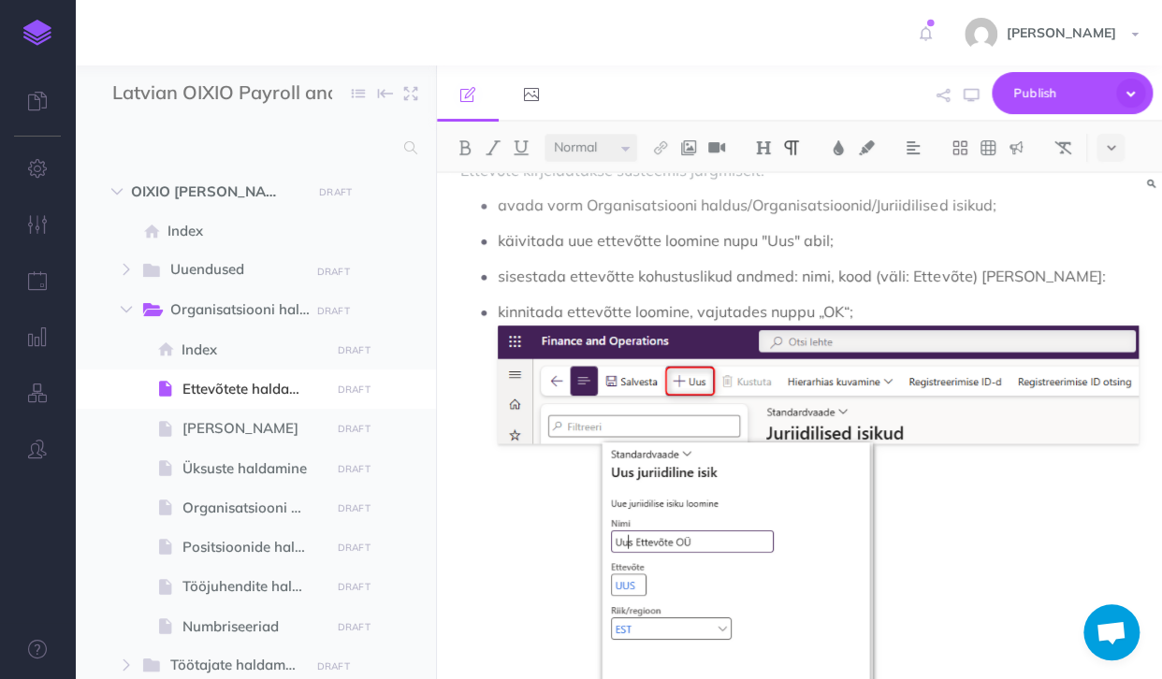
scroll to position [468, 0]
